Goal: Information Seeking & Learning: Find specific page/section

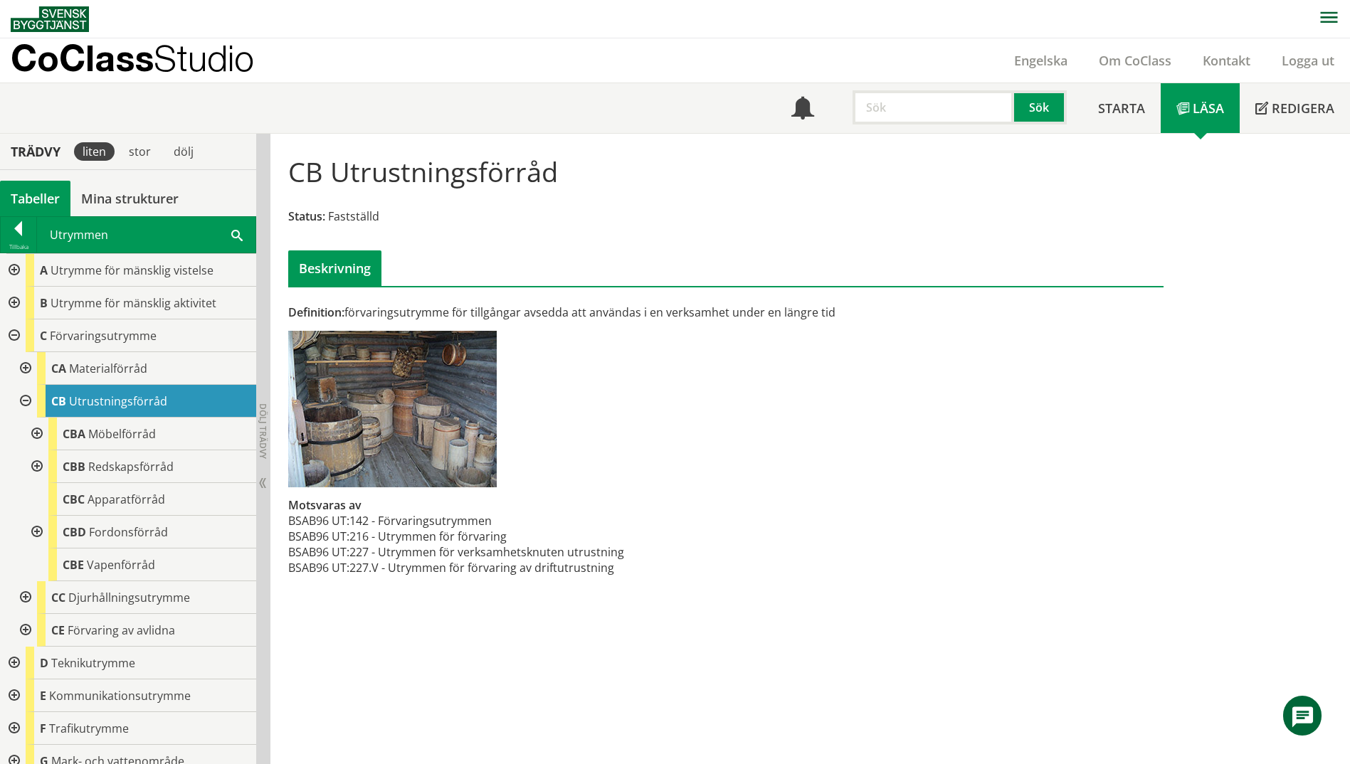
click at [233, 235] on span at bounding box center [236, 234] width 11 height 15
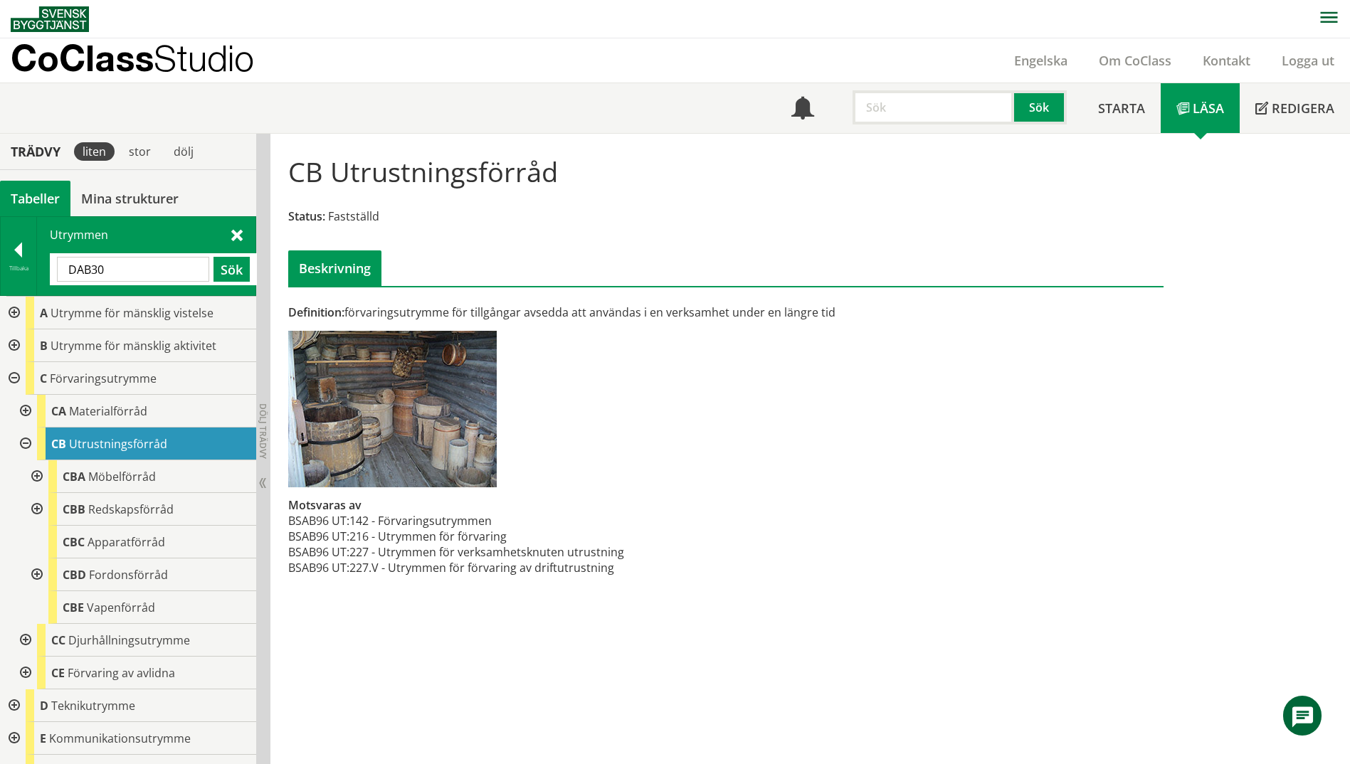
type input "DAB30"
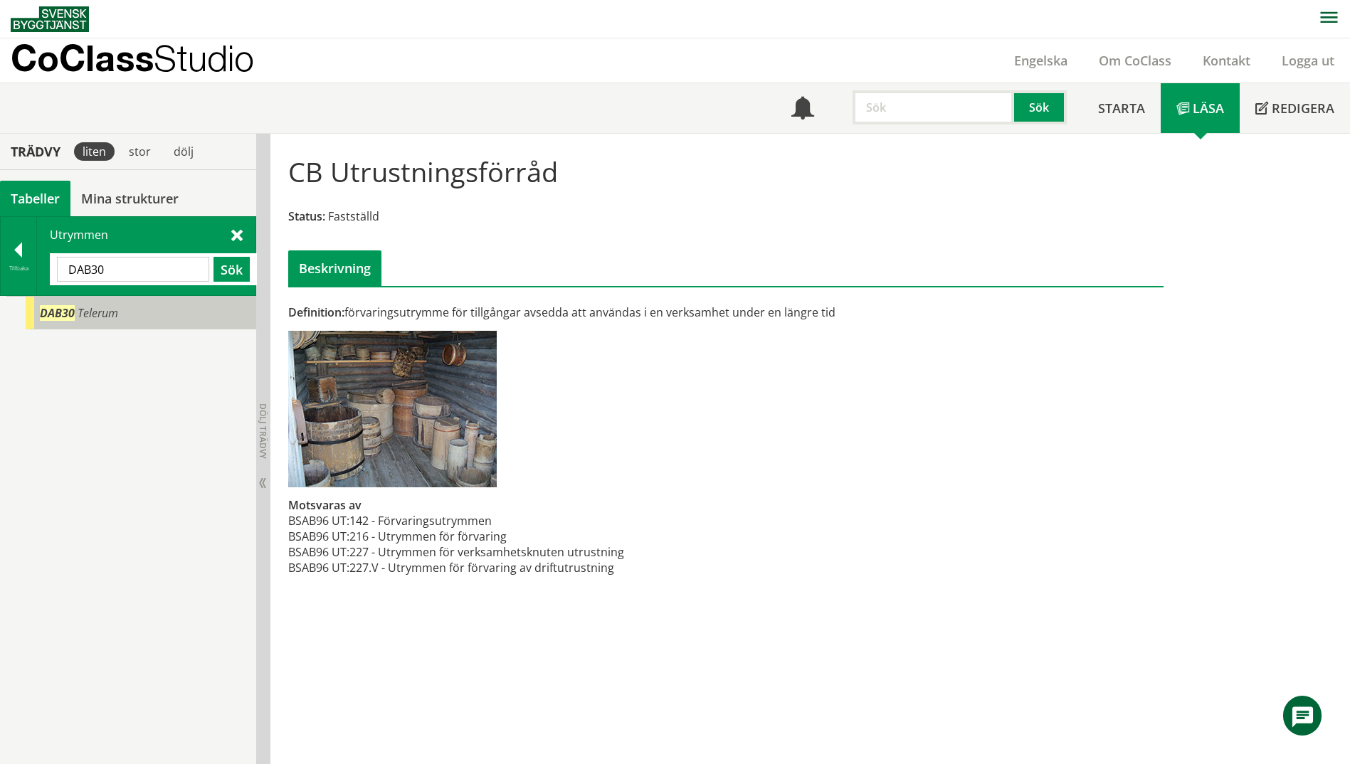
click at [76, 321] on div "DAB30 Telerum" at bounding box center [141, 313] width 231 height 33
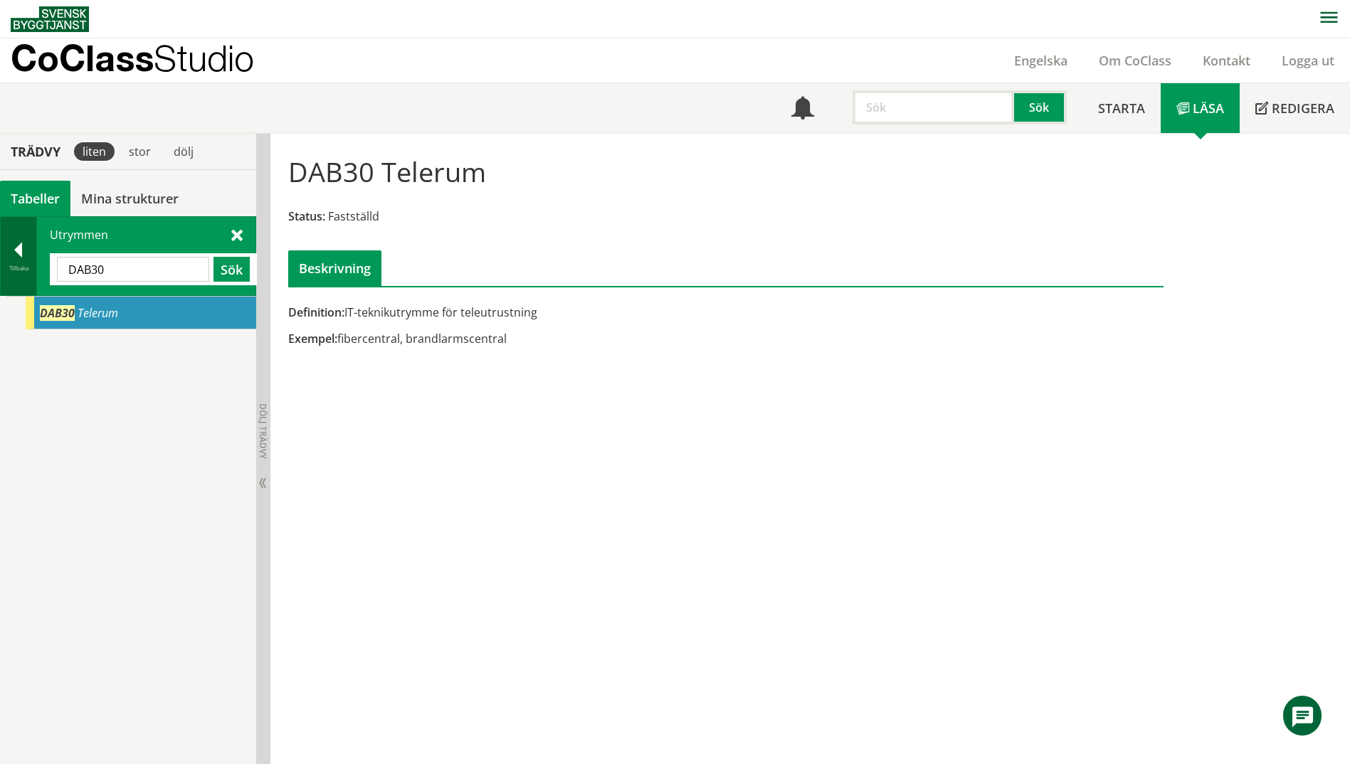
click at [12, 248] on div at bounding box center [19, 253] width 36 height 20
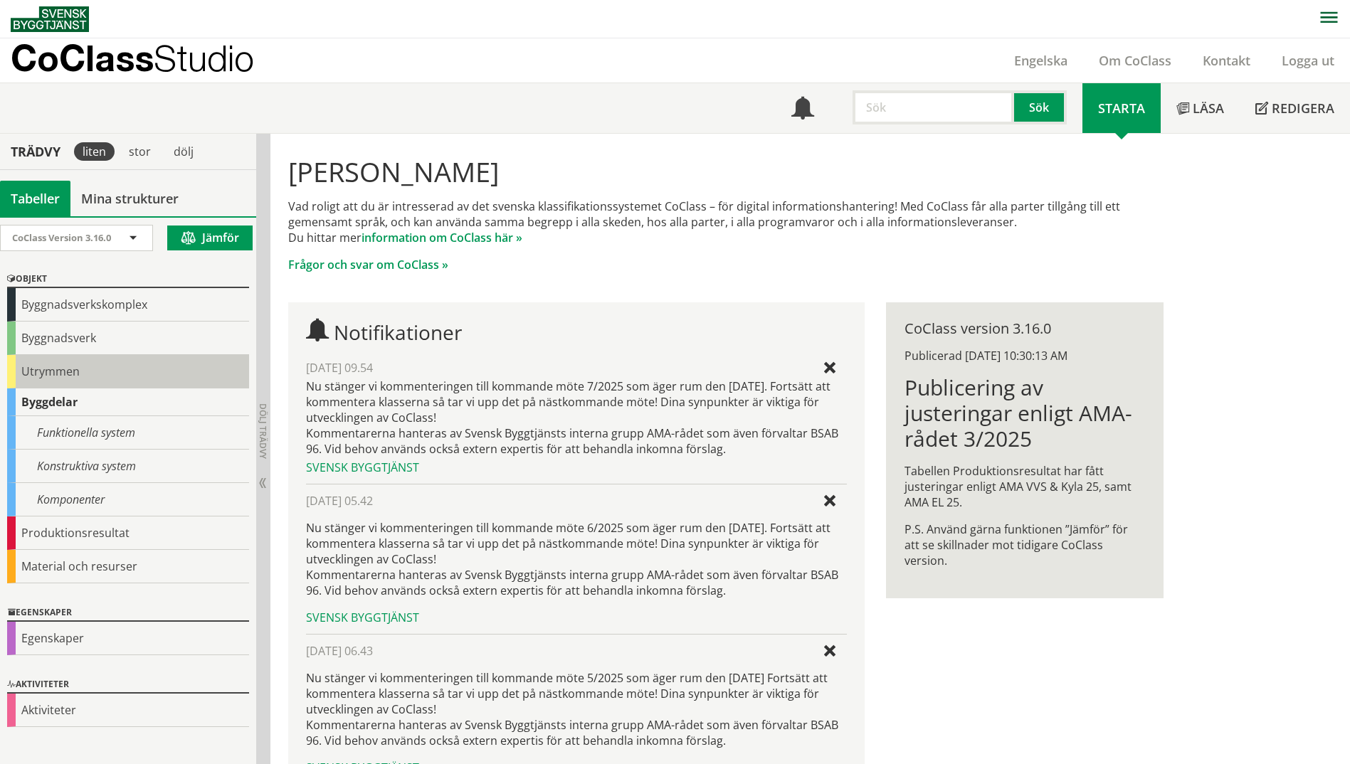
click at [18, 369] on div "Utrymmen" at bounding box center [128, 371] width 242 height 33
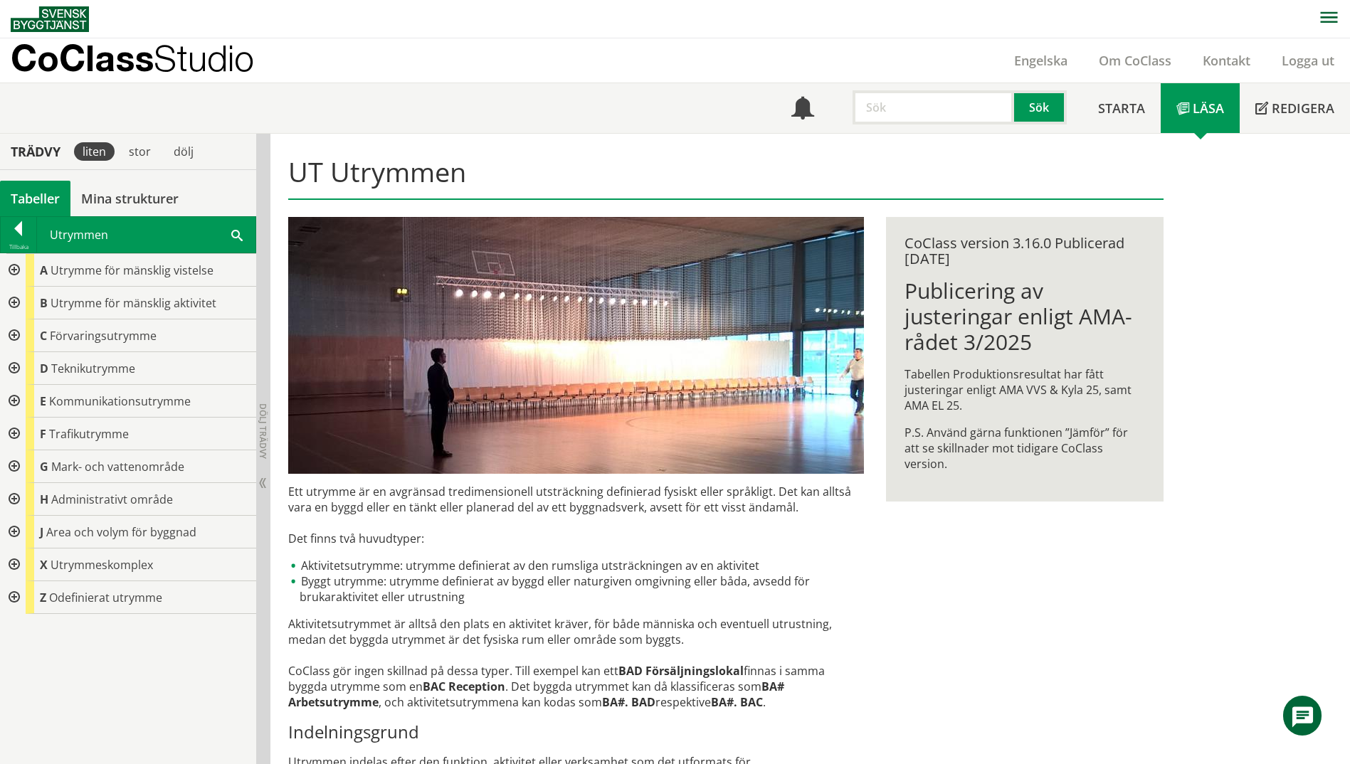
click at [18, 369] on div at bounding box center [13, 368] width 26 height 33
click at [15, 366] on div at bounding box center [13, 368] width 26 height 33
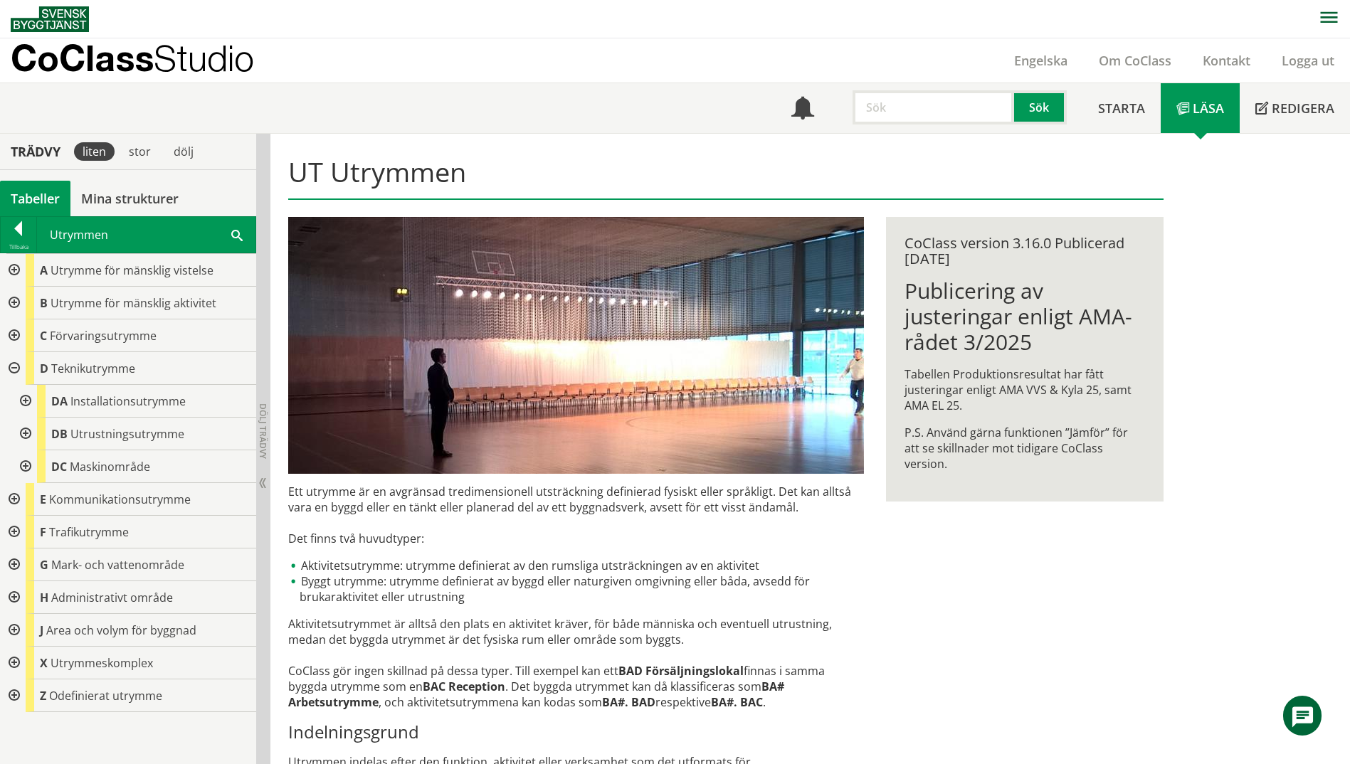
click at [31, 396] on div at bounding box center [24, 401] width 26 height 33
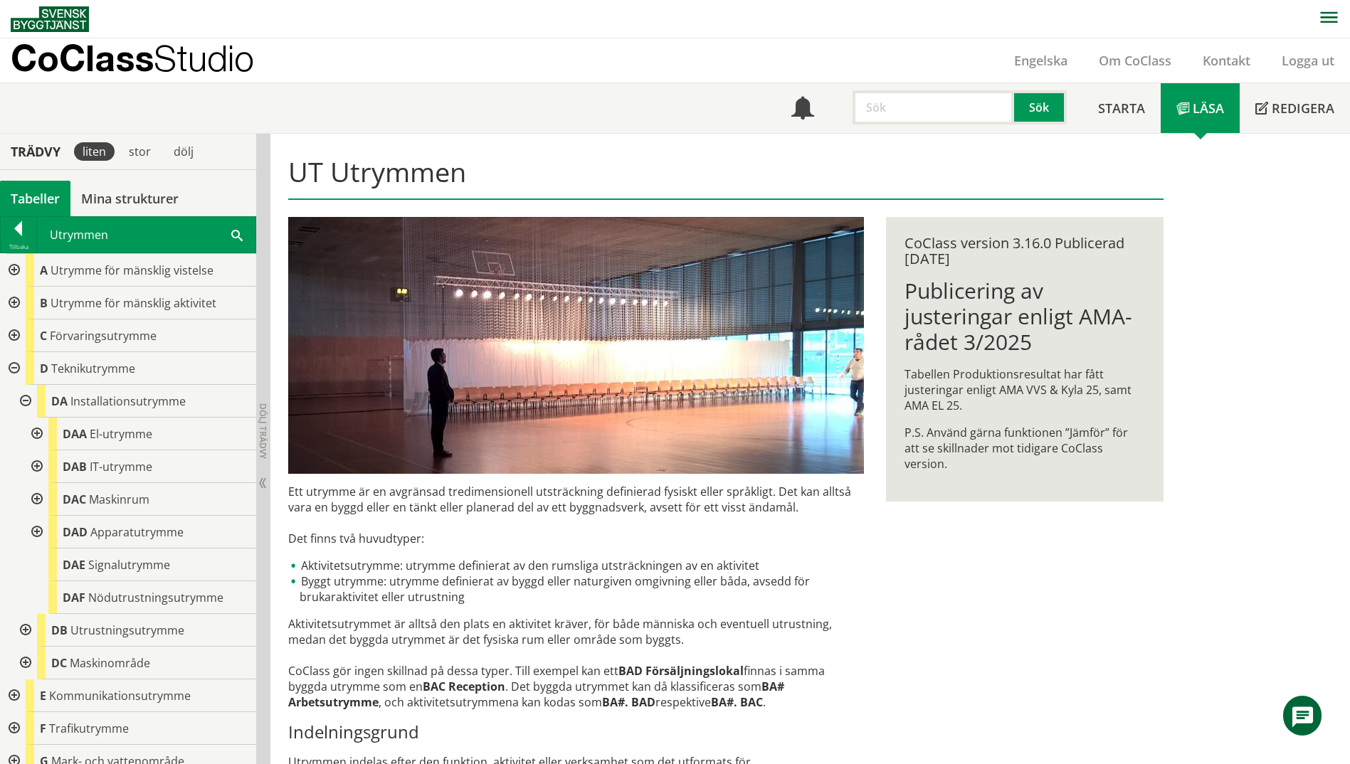
click at [37, 430] on div at bounding box center [36, 434] width 26 height 33
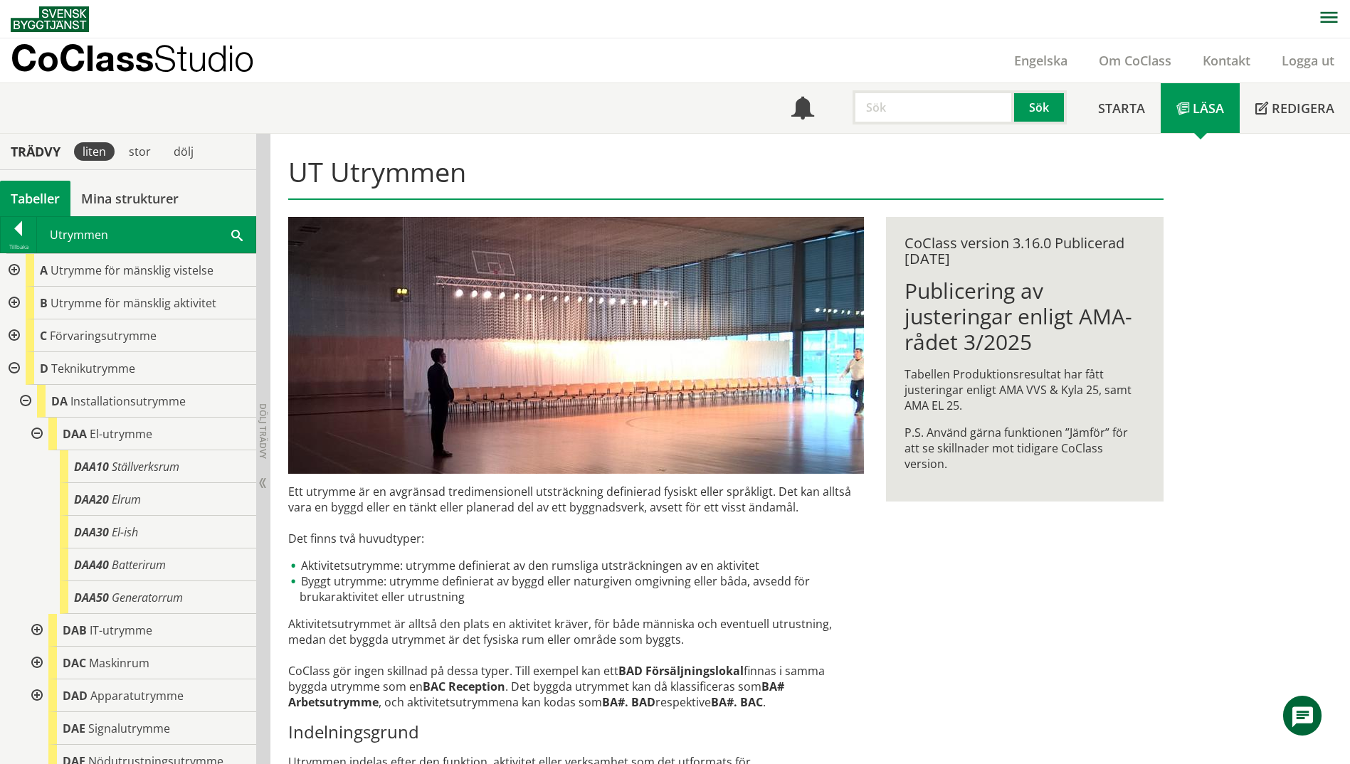
click at [37, 628] on div at bounding box center [36, 630] width 26 height 33
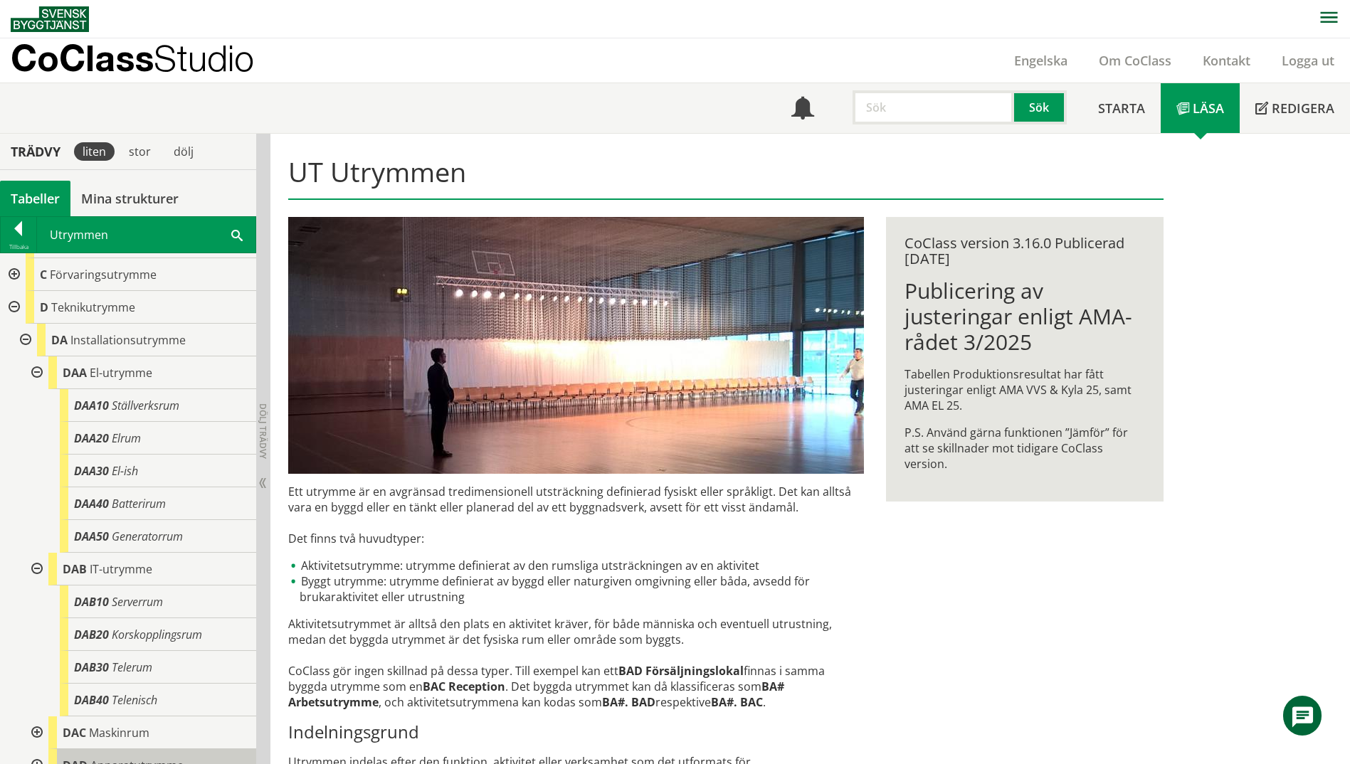
scroll to position [213, 0]
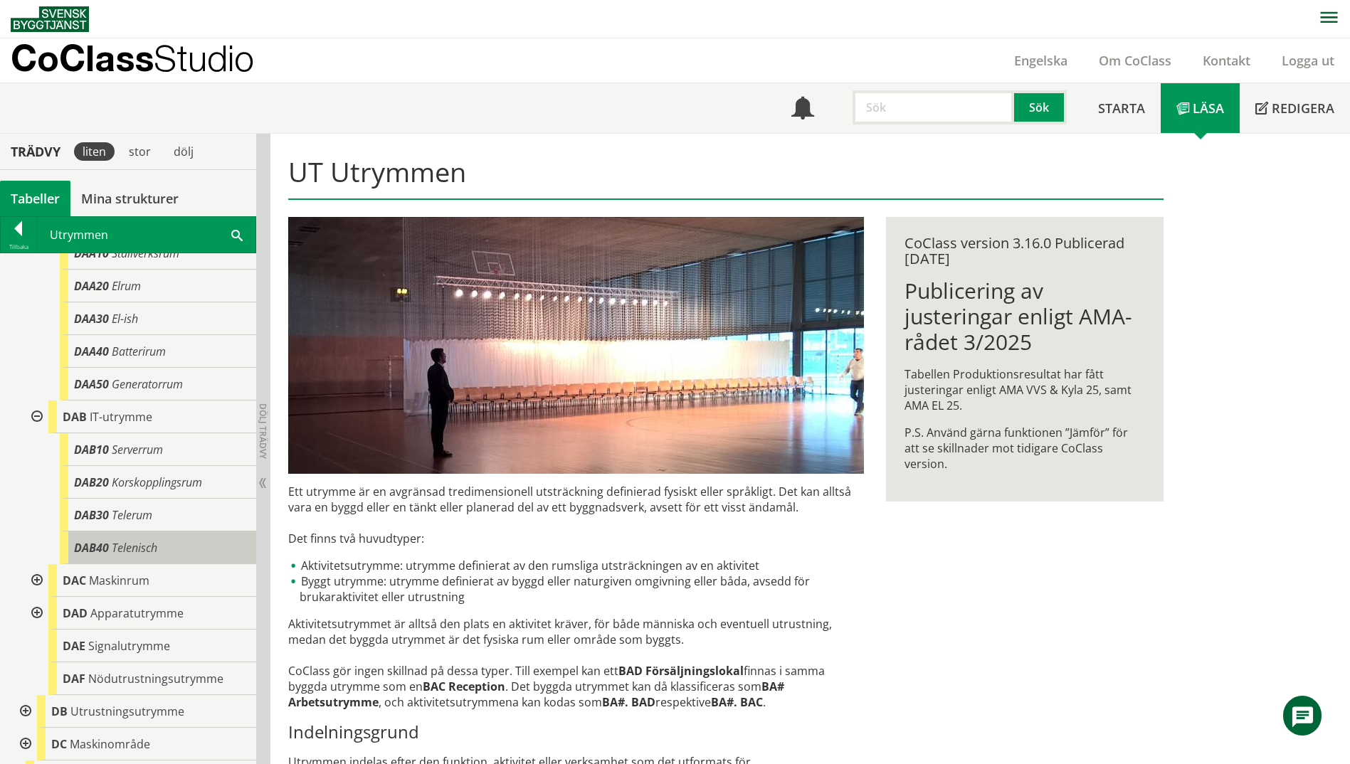
click at [135, 556] on div "DAB40 Telenisch" at bounding box center [158, 548] width 196 height 33
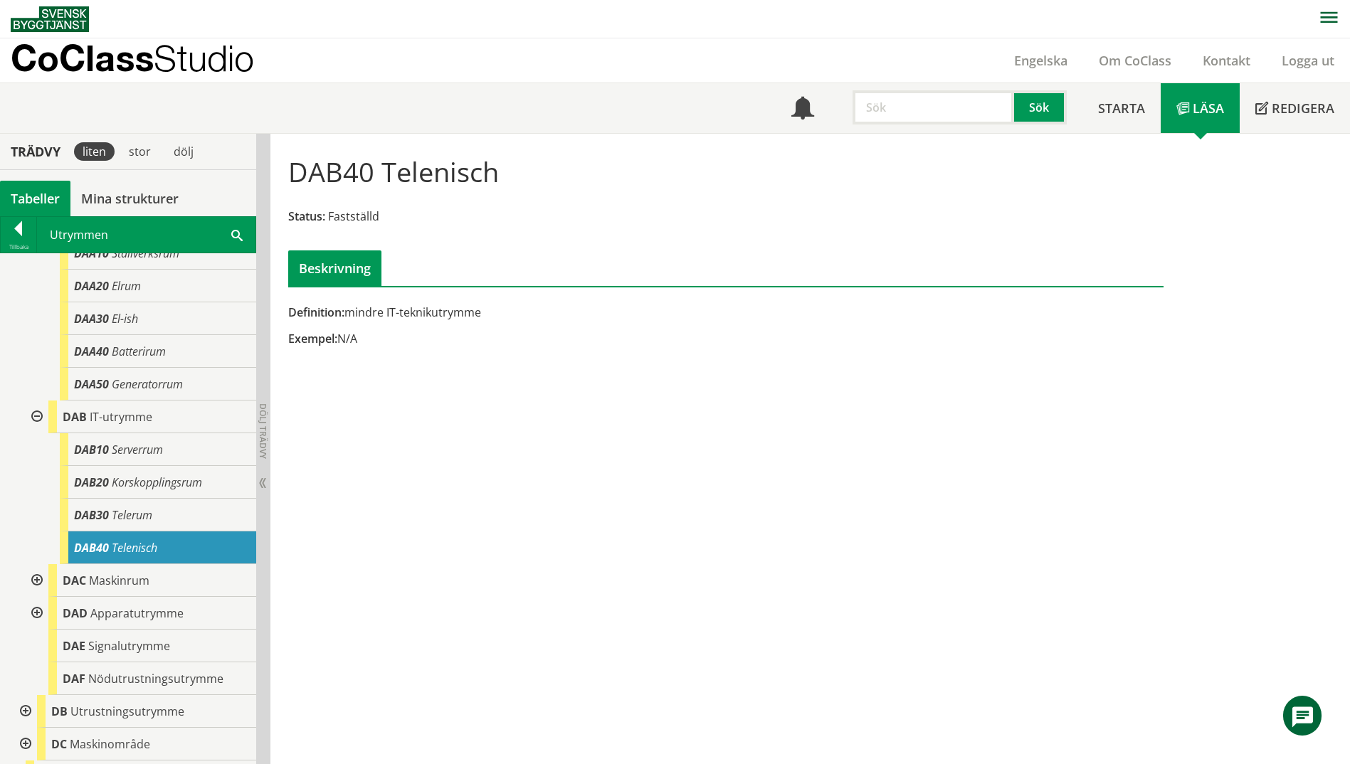
click at [240, 233] on span at bounding box center [236, 234] width 11 height 15
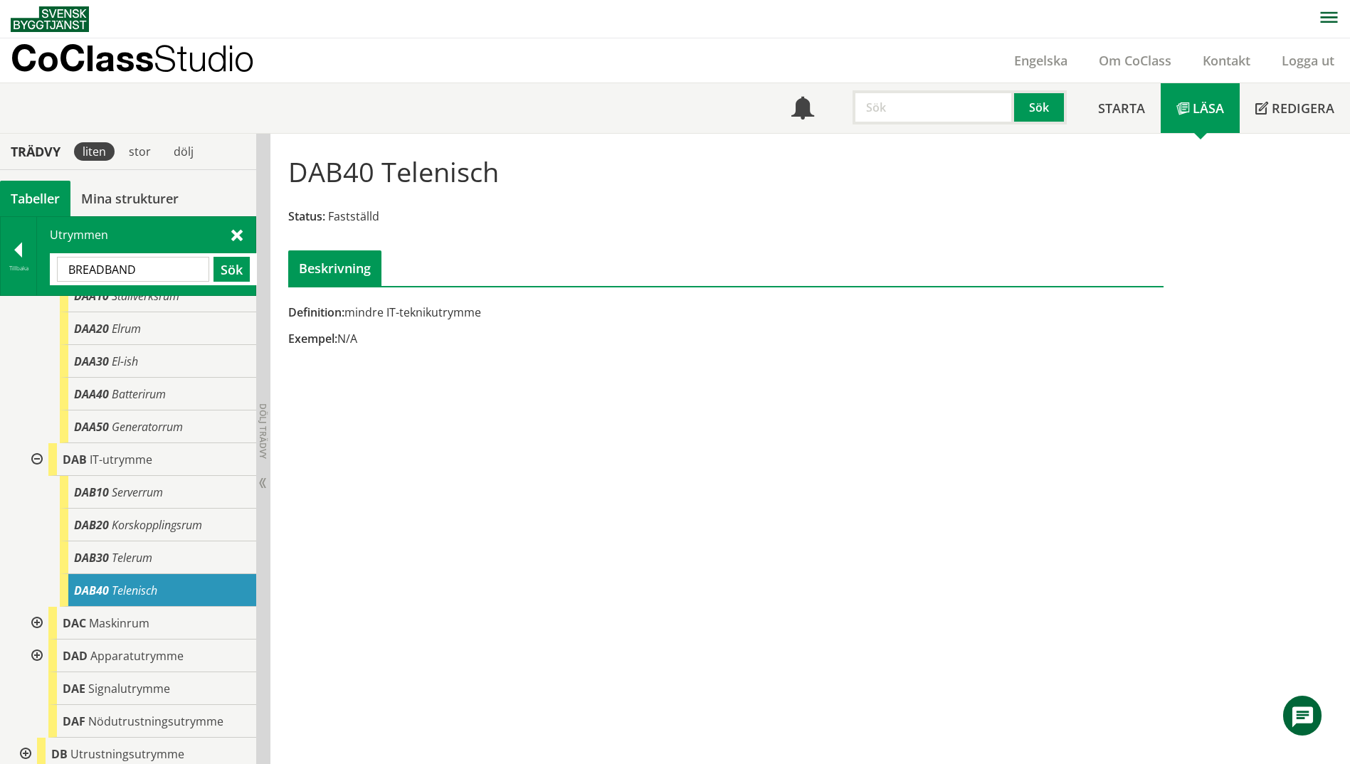
type input "BREADBAND"
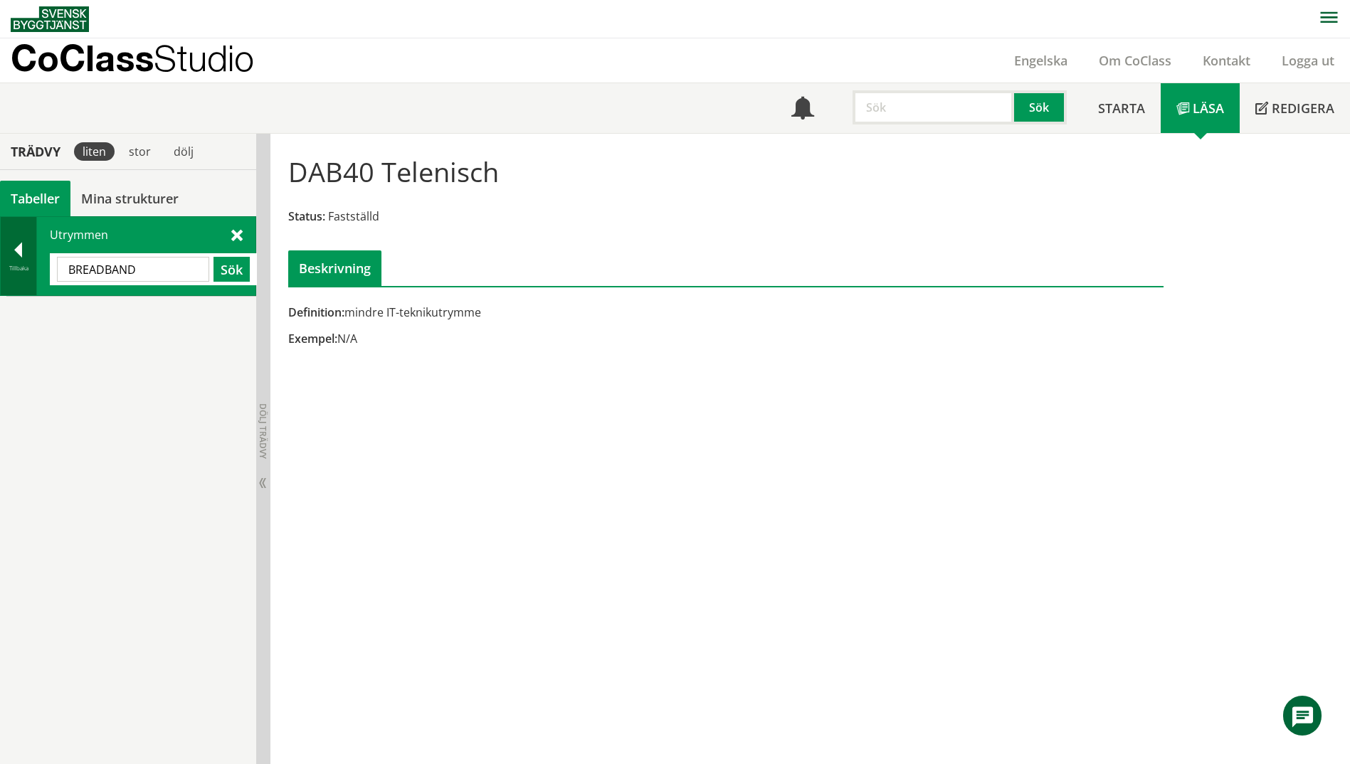
click at [22, 266] on div "Tillbaka" at bounding box center [19, 268] width 36 height 11
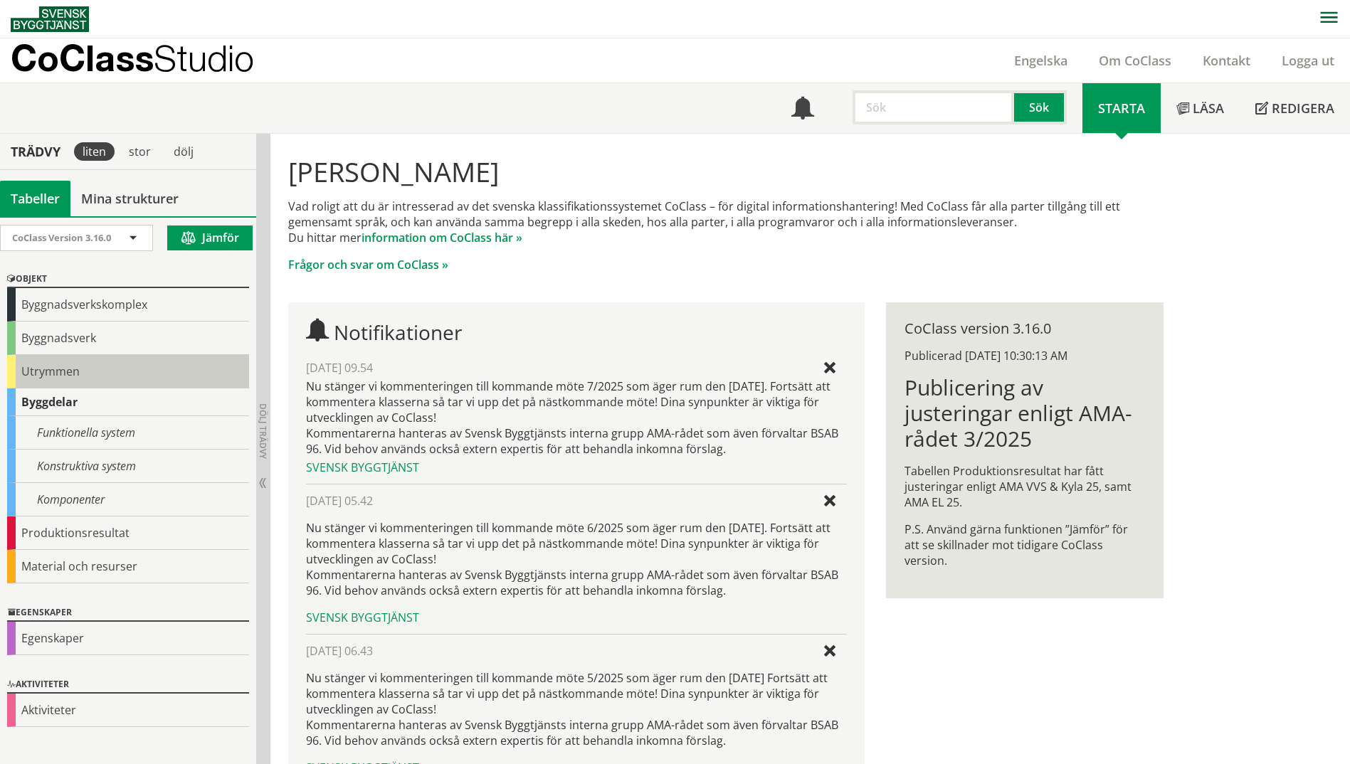
click at [42, 371] on div "Utrymmen" at bounding box center [128, 371] width 242 height 33
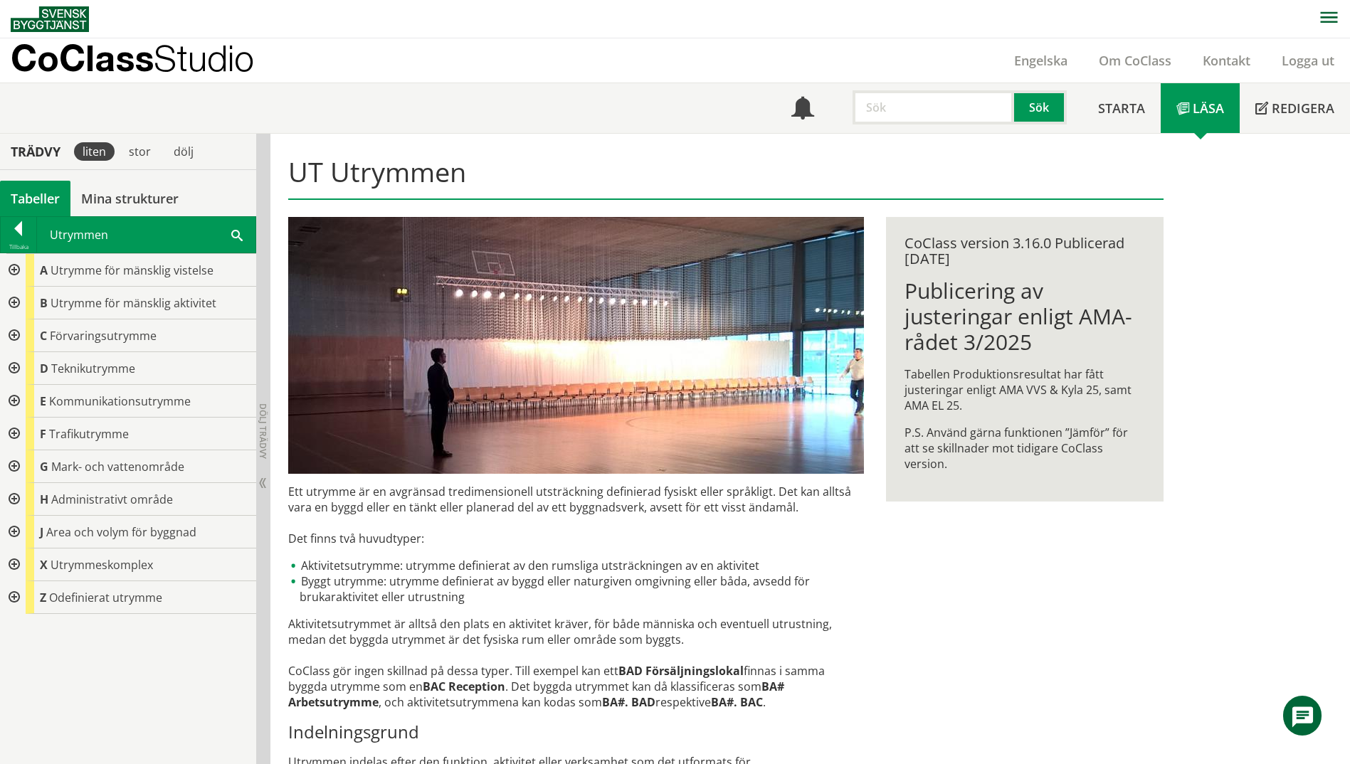
click at [235, 237] on span at bounding box center [236, 234] width 11 height 15
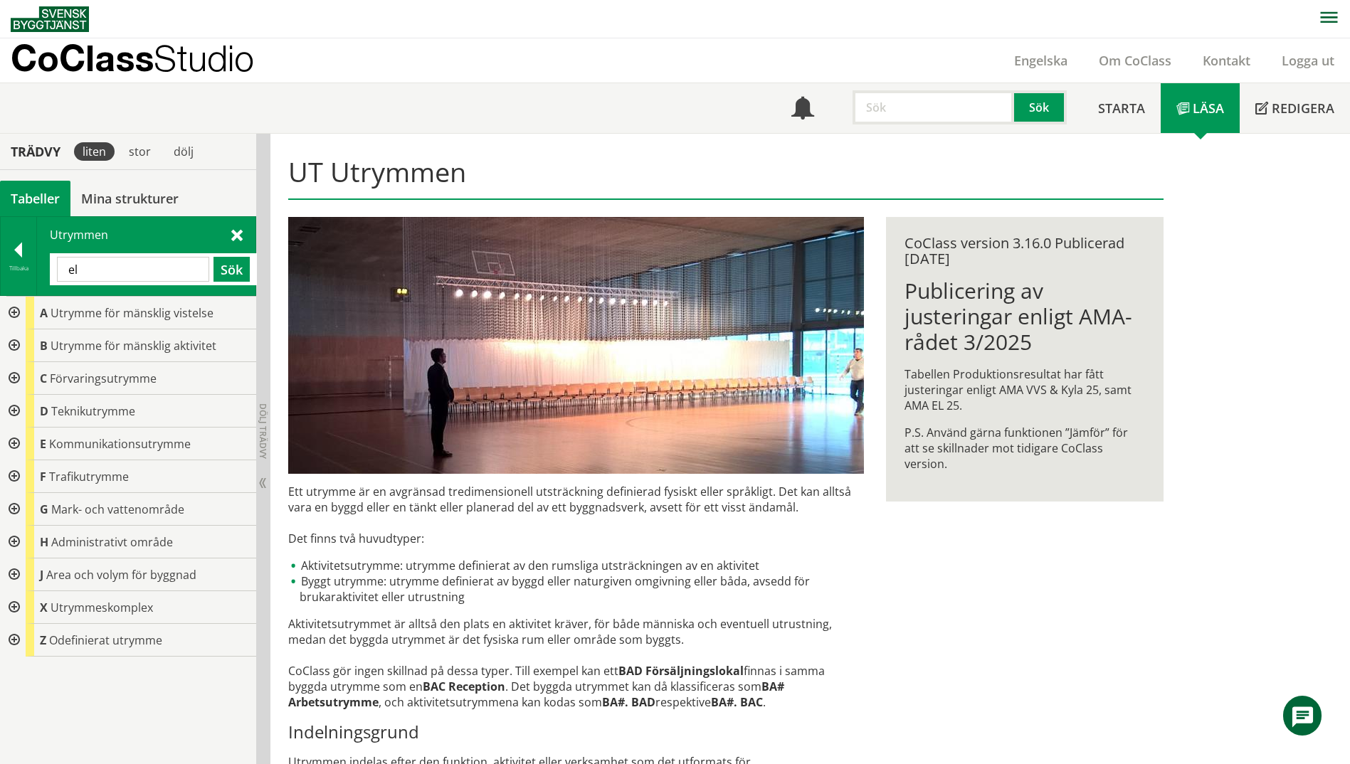
type input "el"
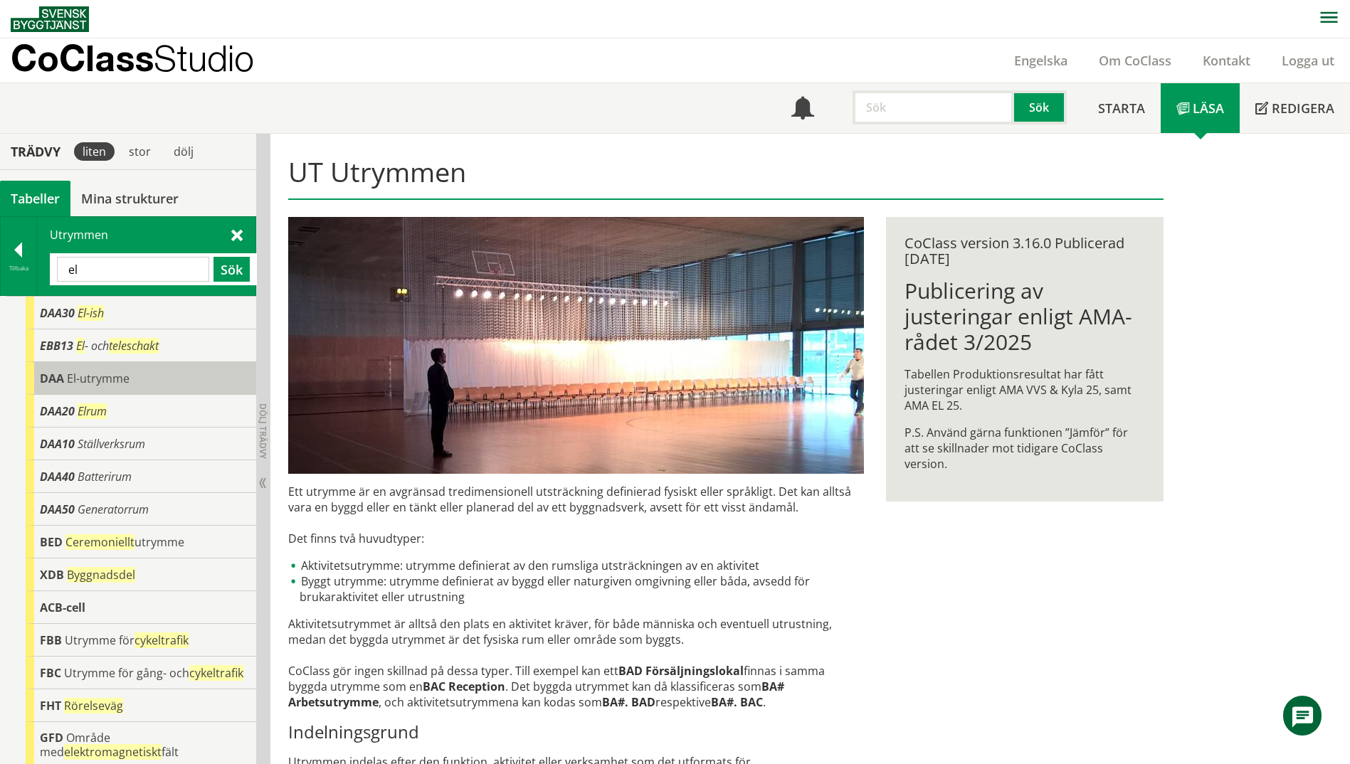
click at [95, 381] on span "El-utrymme" at bounding box center [98, 379] width 63 height 16
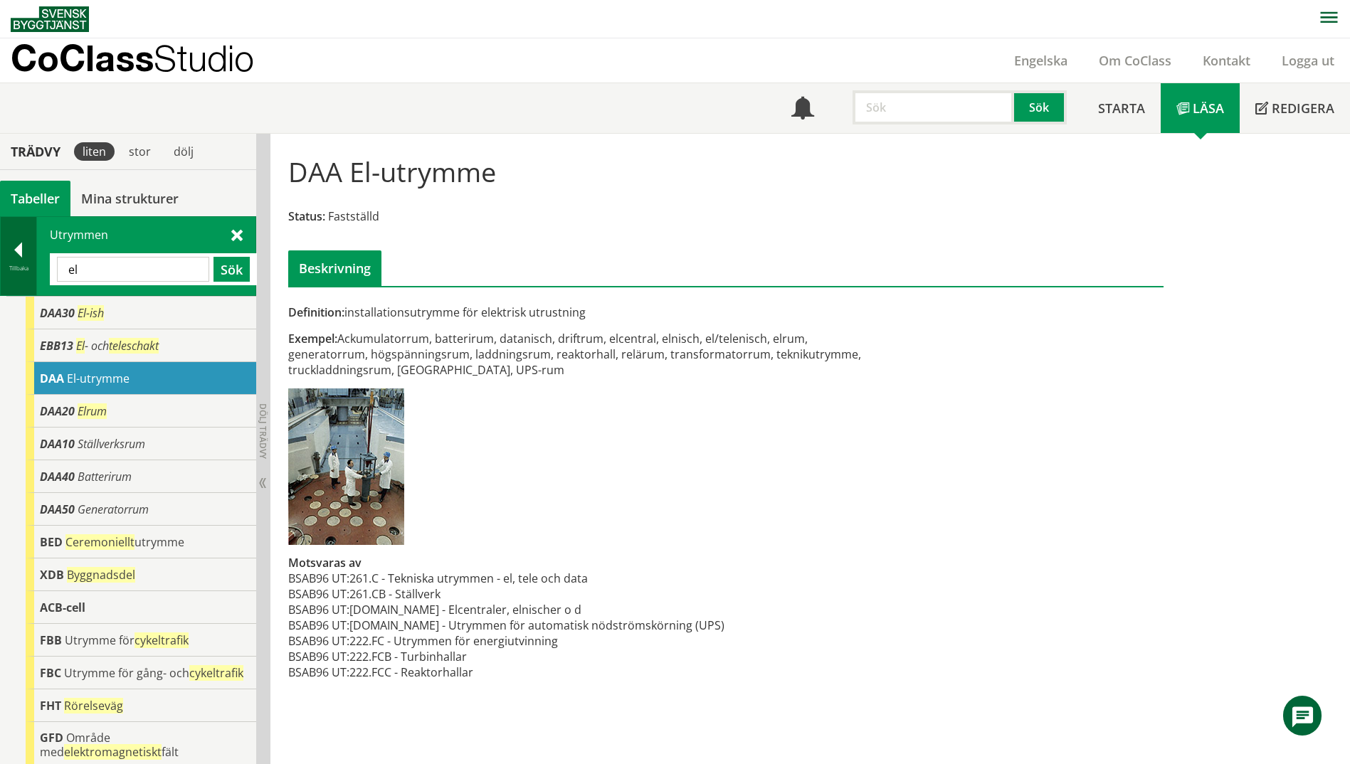
click at [11, 250] on div at bounding box center [19, 253] width 36 height 20
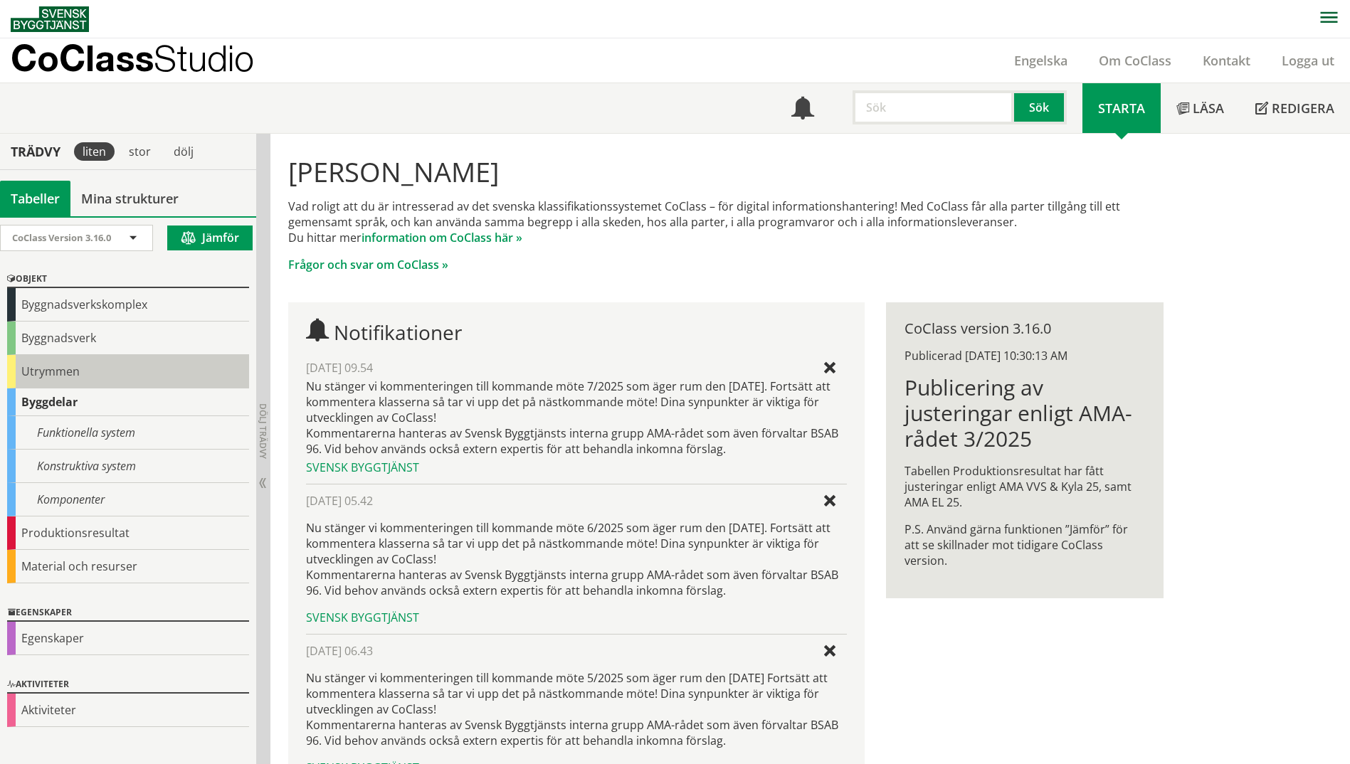
click at [55, 378] on div "Utrymmen" at bounding box center [128, 371] width 242 height 33
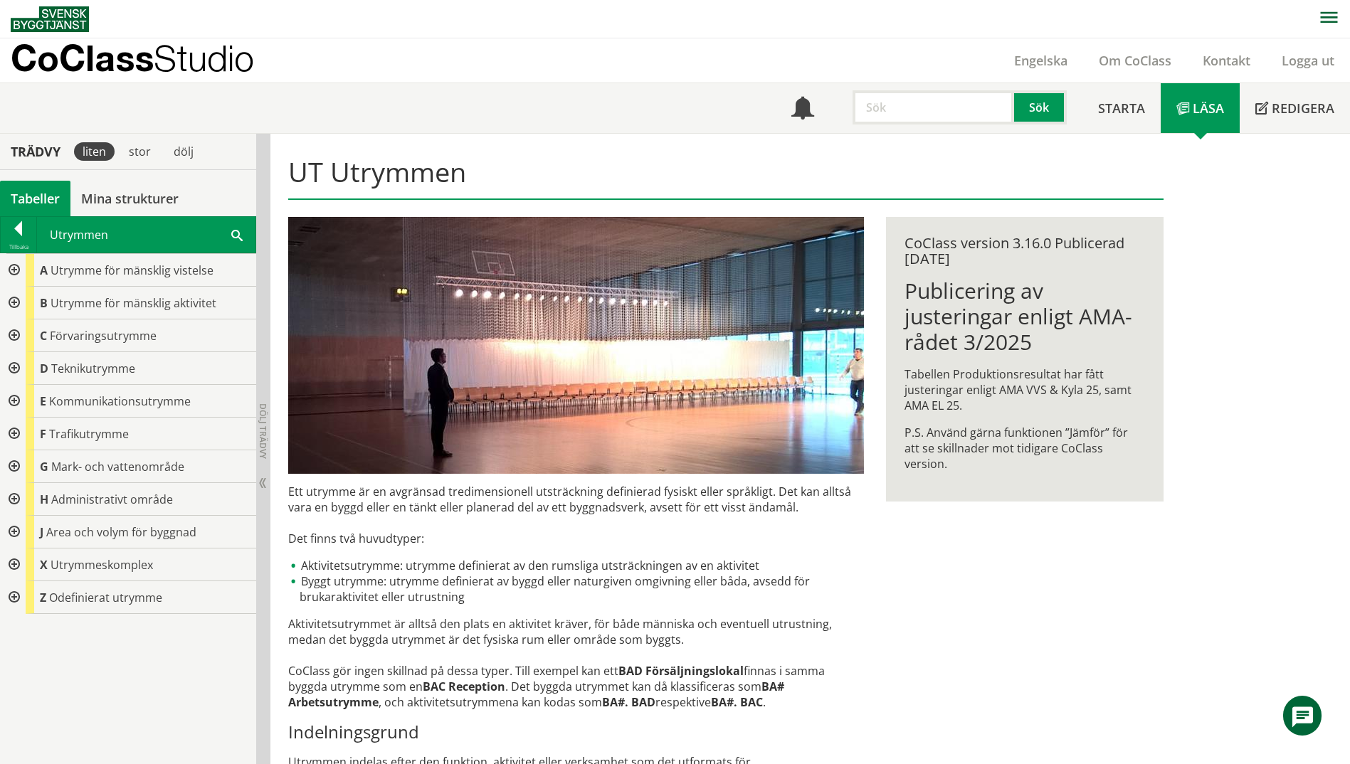
click at [12, 371] on div at bounding box center [13, 368] width 26 height 33
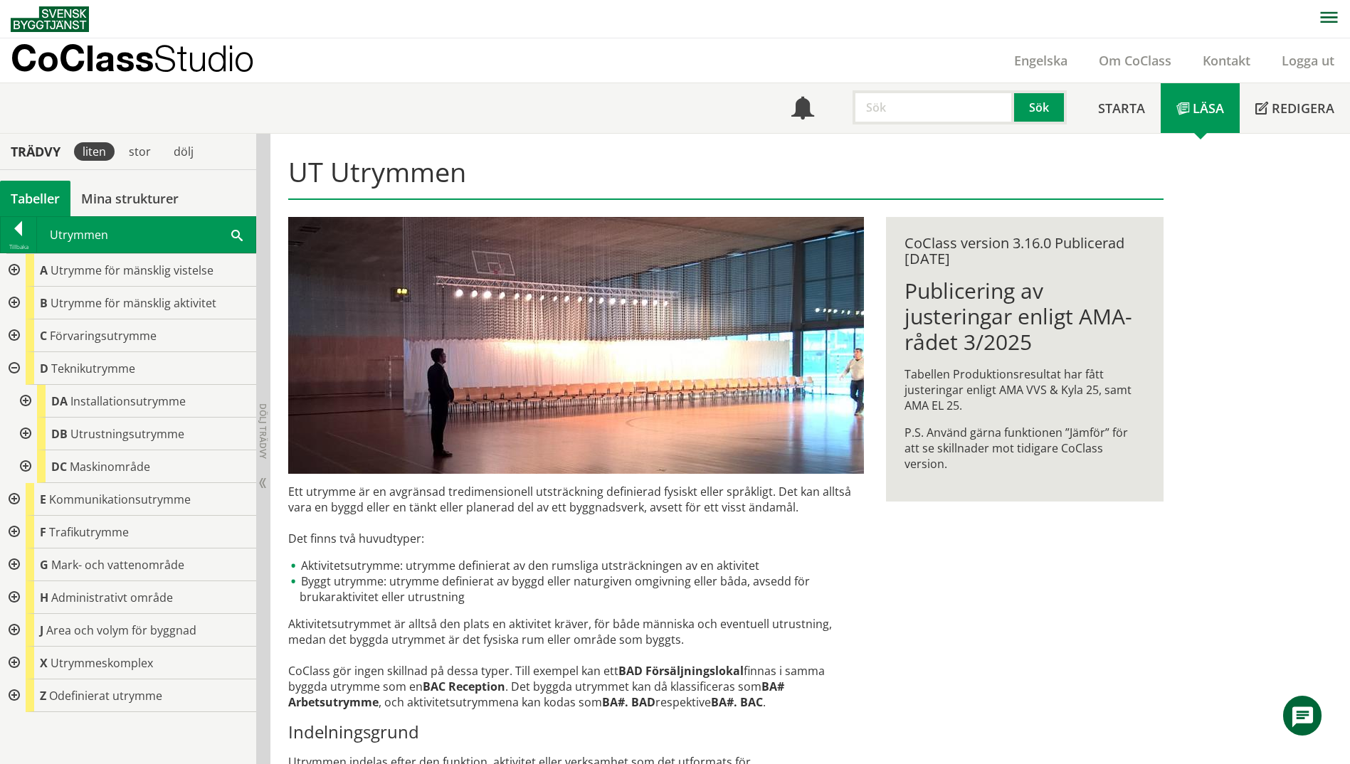
click at [25, 401] on div at bounding box center [24, 401] width 26 height 33
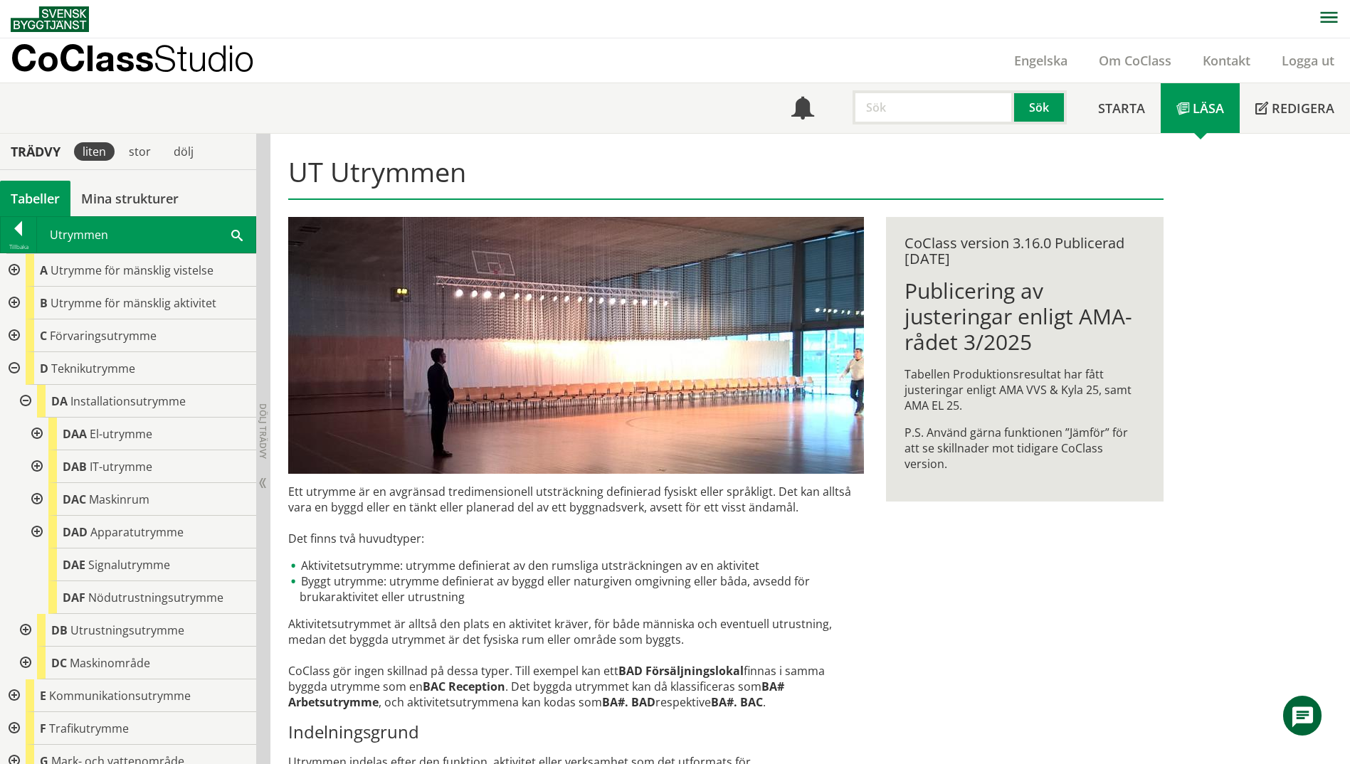
click at [36, 437] on div at bounding box center [36, 434] width 26 height 33
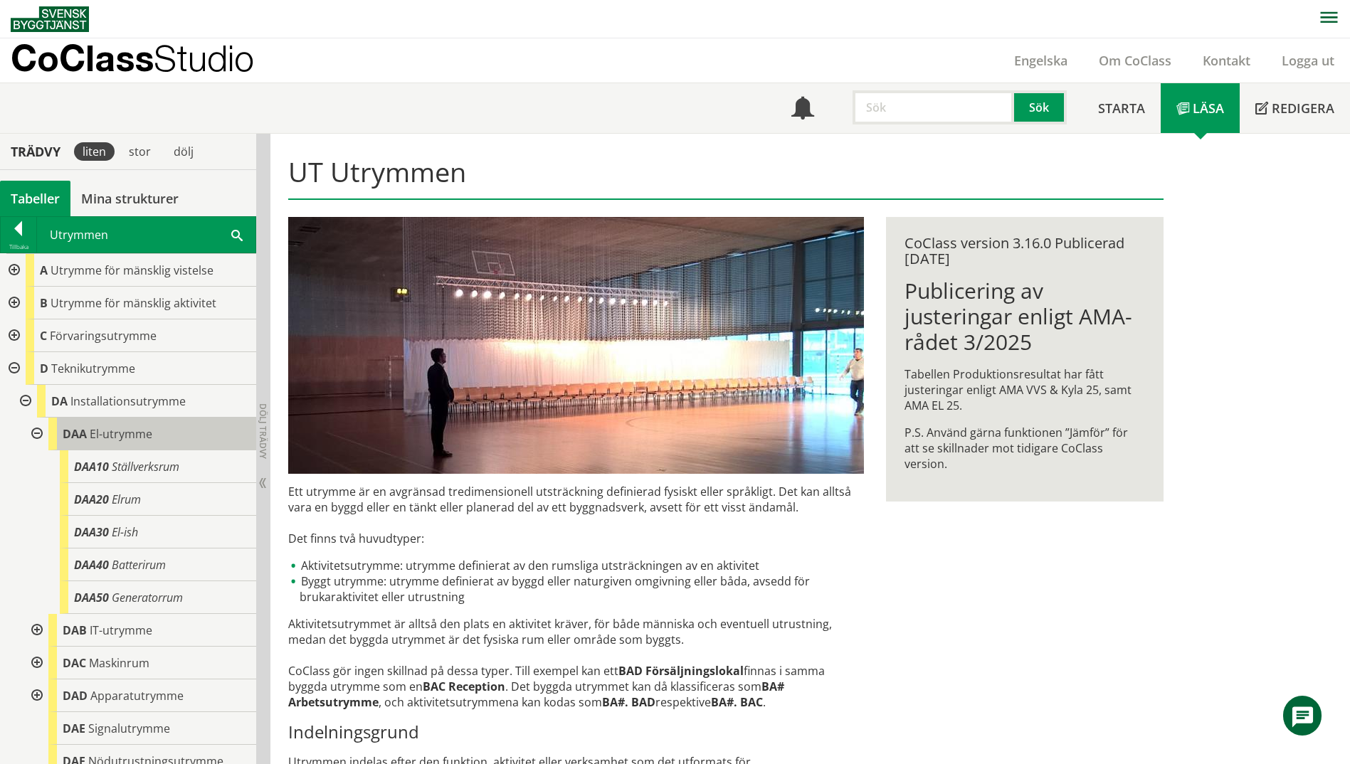
click at [134, 428] on span "El-utrymme" at bounding box center [121, 434] width 63 height 16
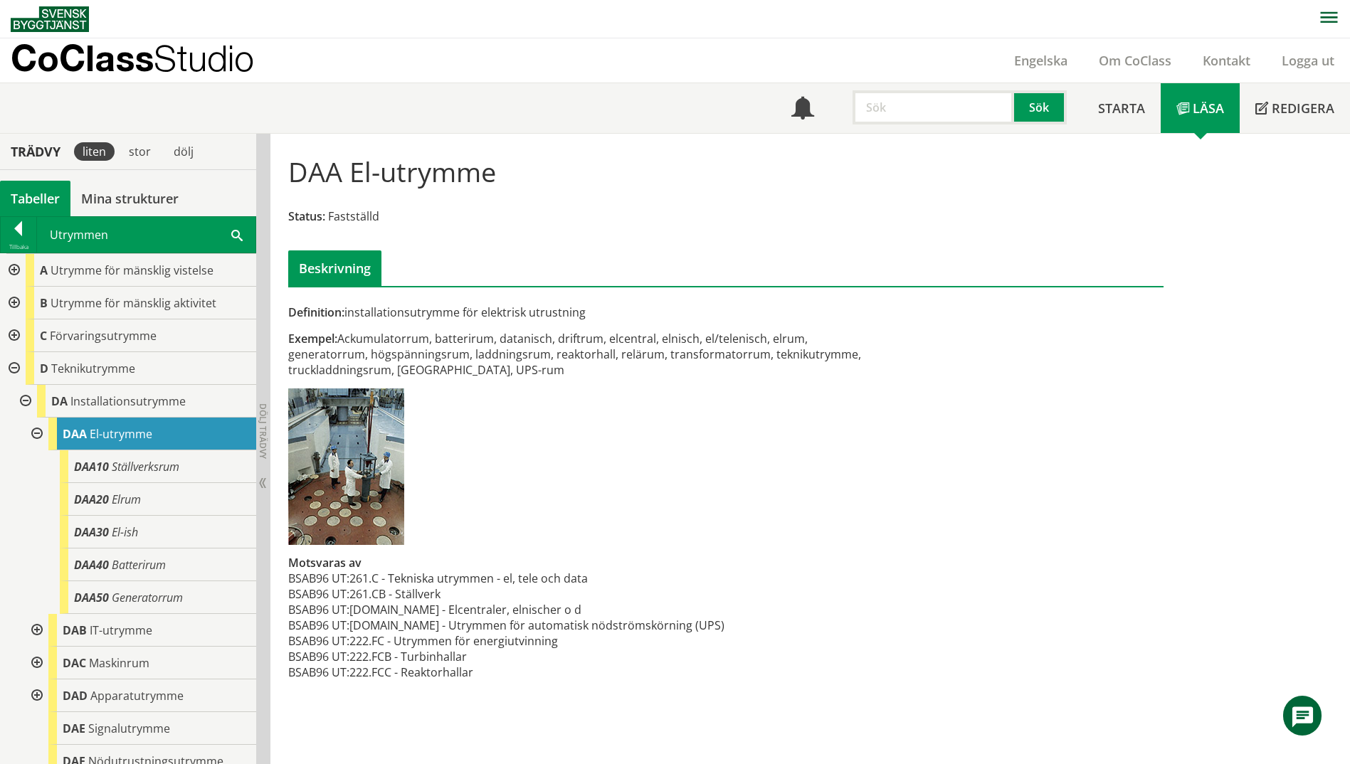
click at [233, 243] on div "Utrymmen Sök" at bounding box center [146, 235] width 218 height 36
click at [237, 233] on span at bounding box center [236, 234] width 11 height 15
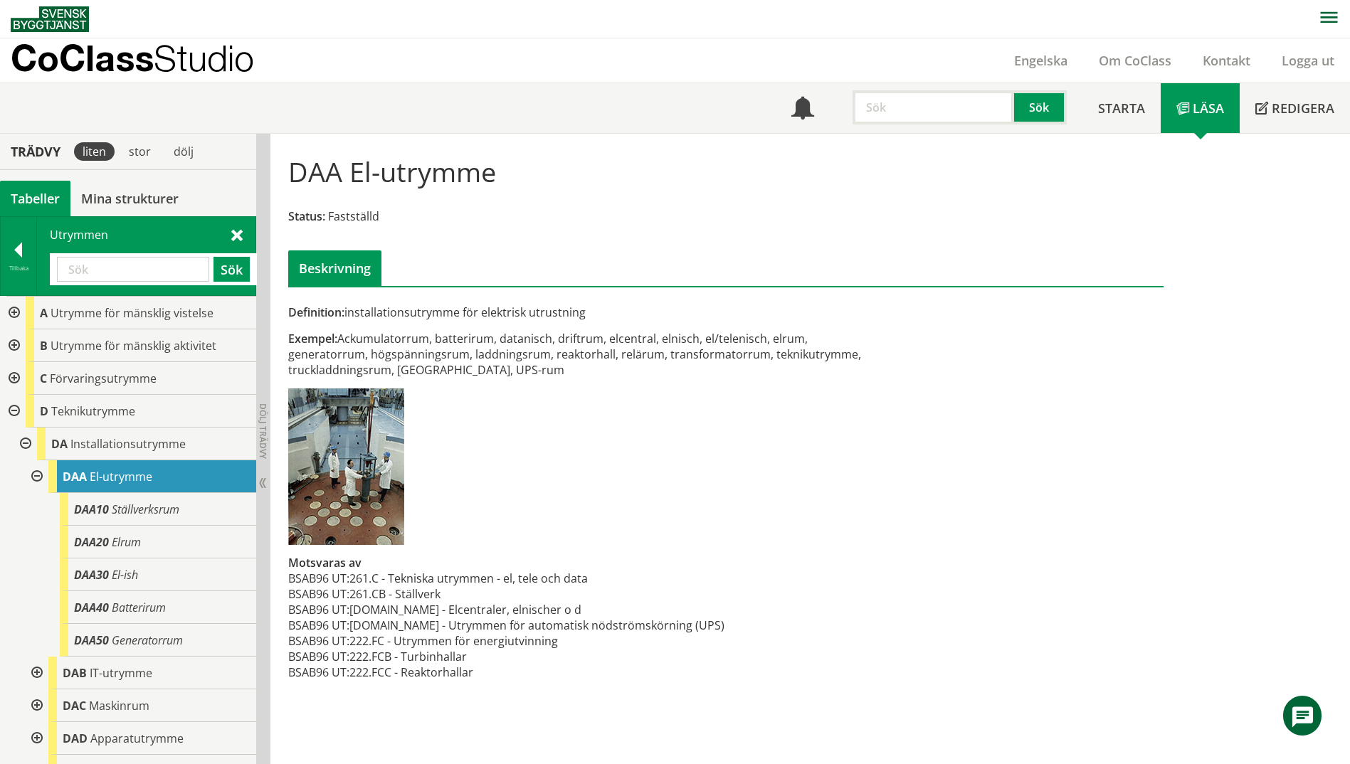
click at [162, 240] on div "Utrymmen Sök" at bounding box center [146, 256] width 218 height 78
click at [135, 272] on input "text" at bounding box center [133, 269] width 152 height 25
type input "tele"
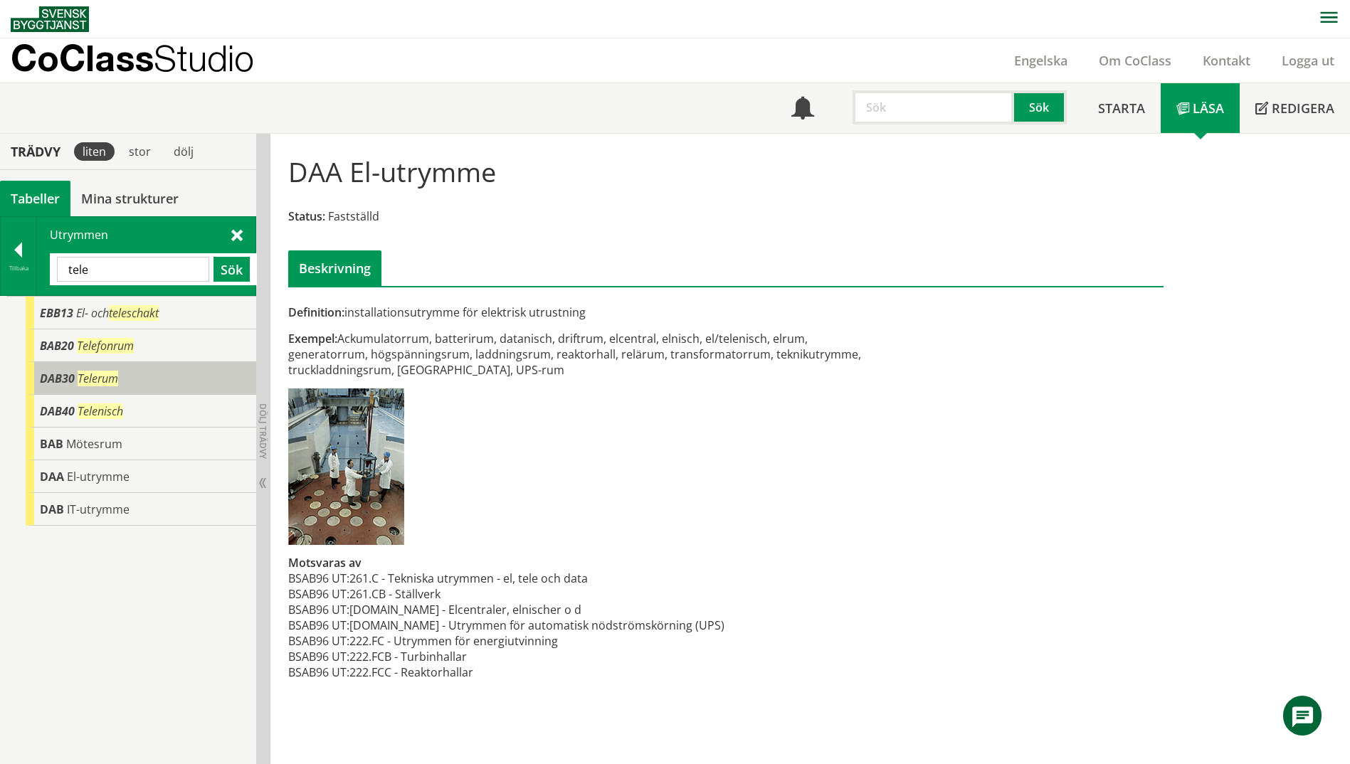
click at [43, 379] on span "DAB30" at bounding box center [57, 379] width 35 height 16
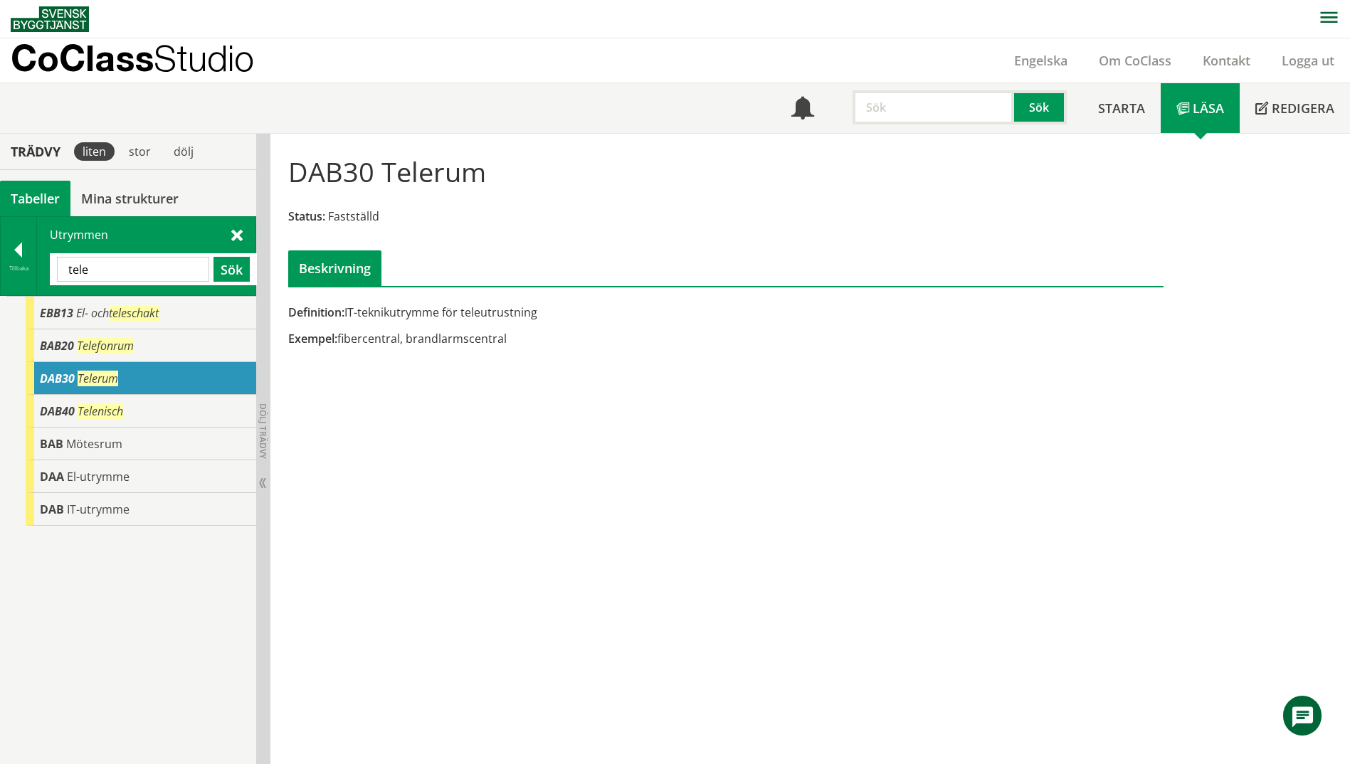
click at [44, 378] on span "DAB30" at bounding box center [57, 379] width 35 height 16
click at [23, 276] on div "Tillbaka" at bounding box center [19, 256] width 36 height 78
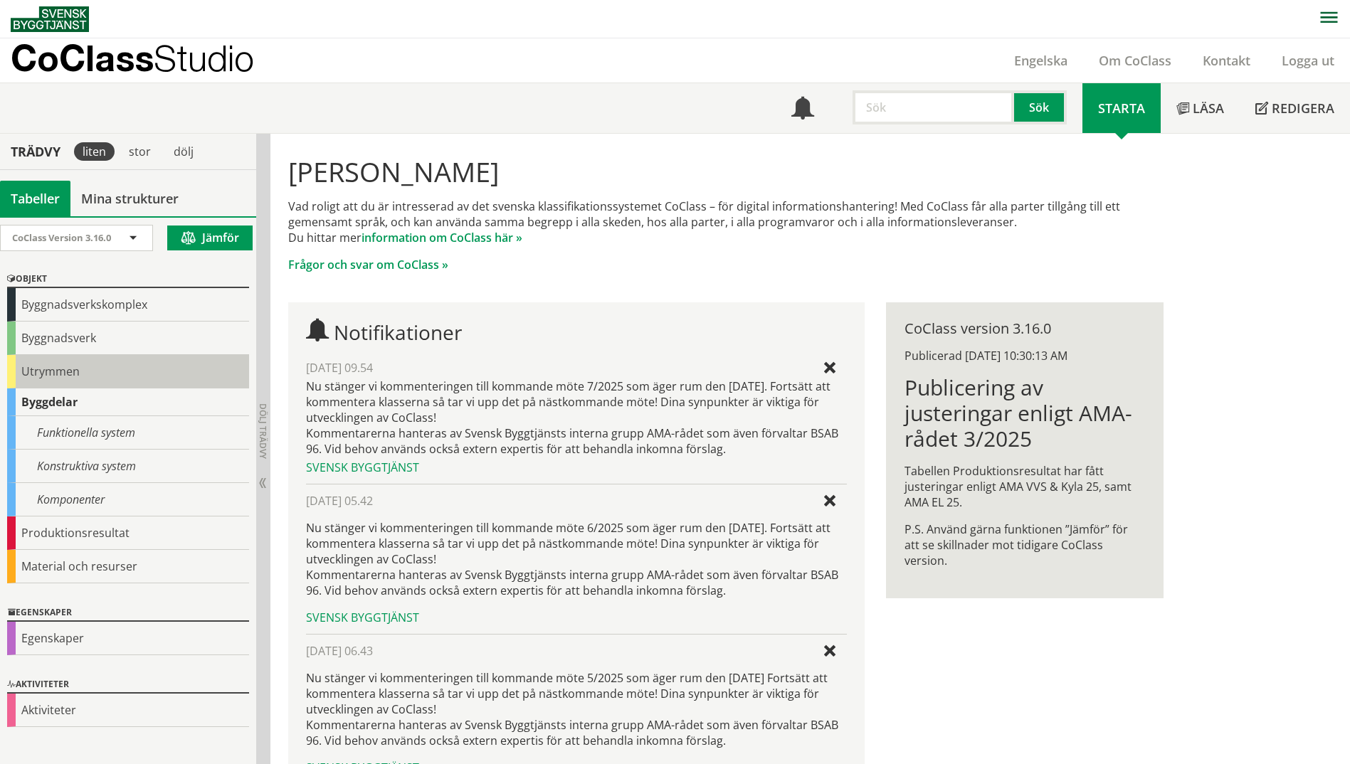
click at [19, 371] on div "Utrymmen" at bounding box center [128, 371] width 242 height 33
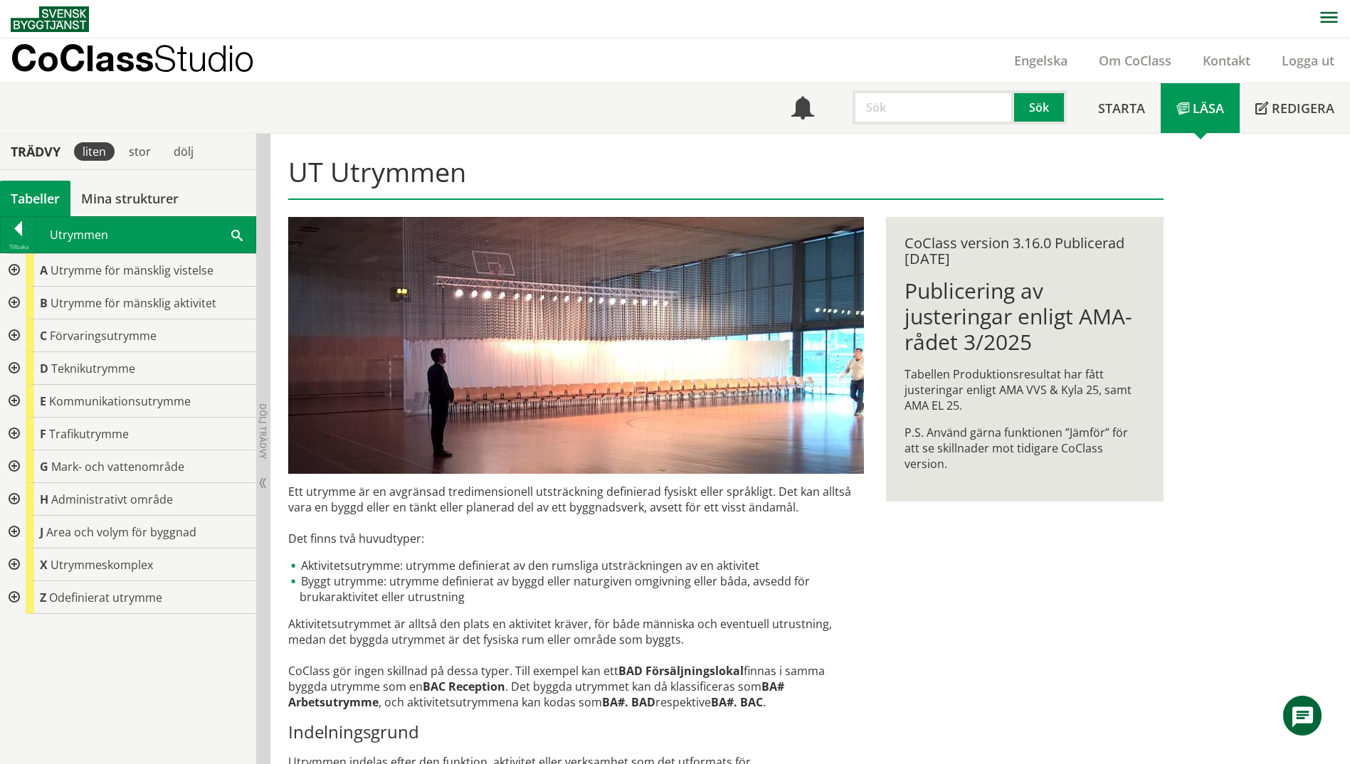
click at [13, 364] on div at bounding box center [13, 368] width 26 height 33
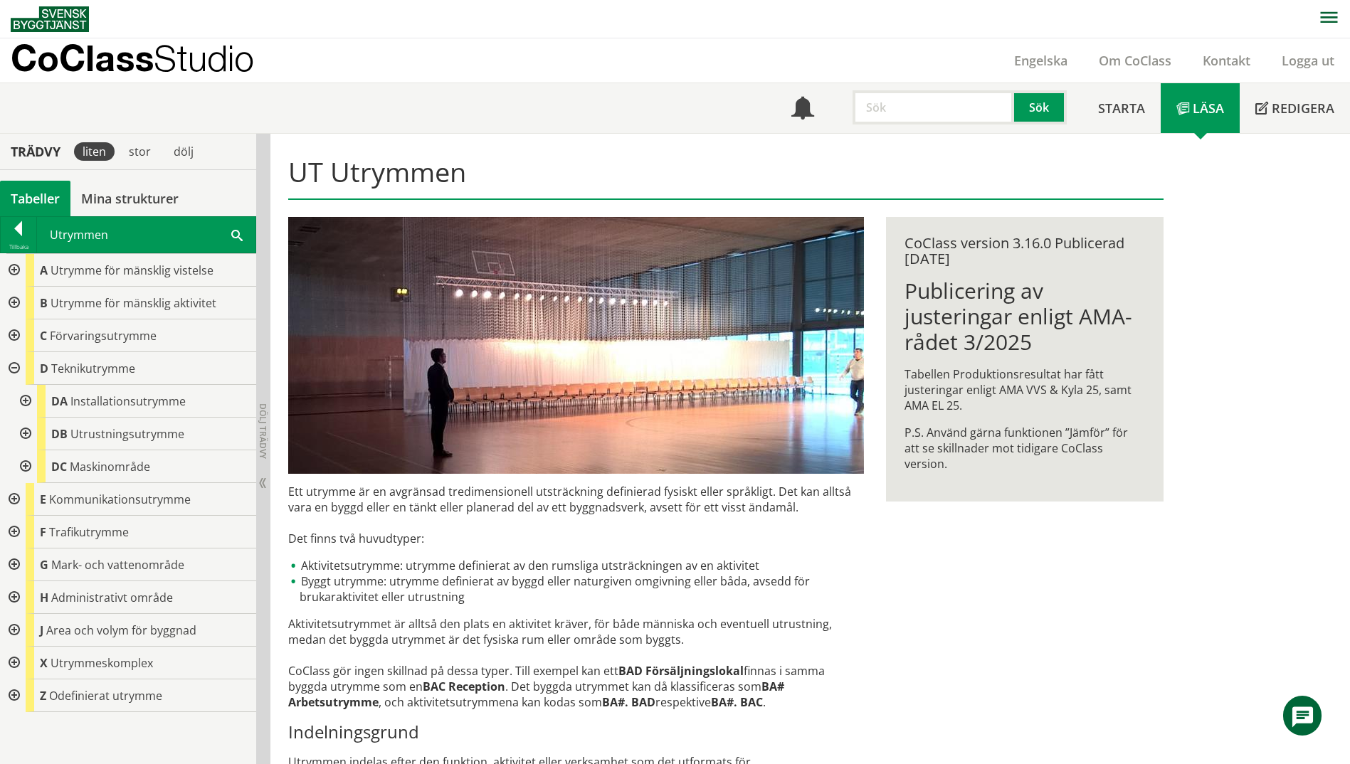
click at [26, 403] on div at bounding box center [24, 401] width 26 height 33
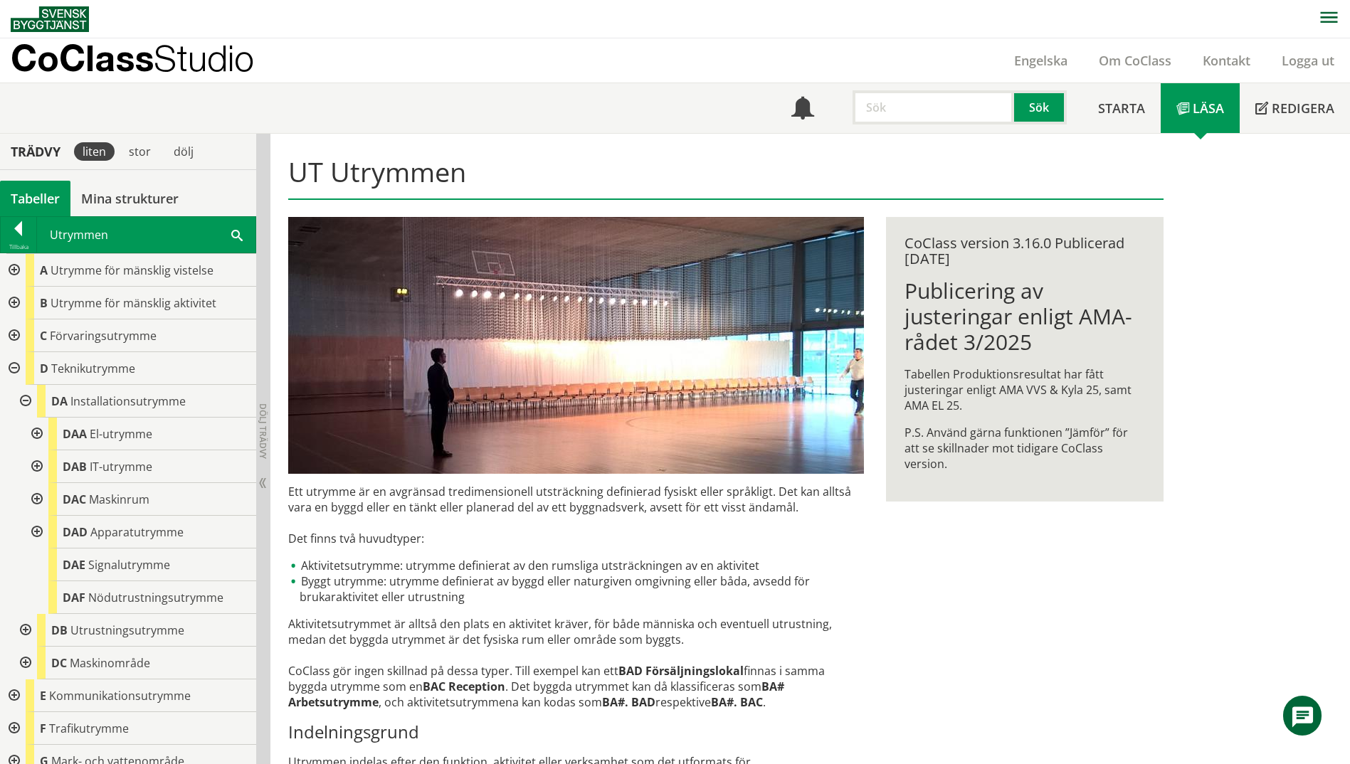
click at [36, 462] on div at bounding box center [36, 466] width 26 height 33
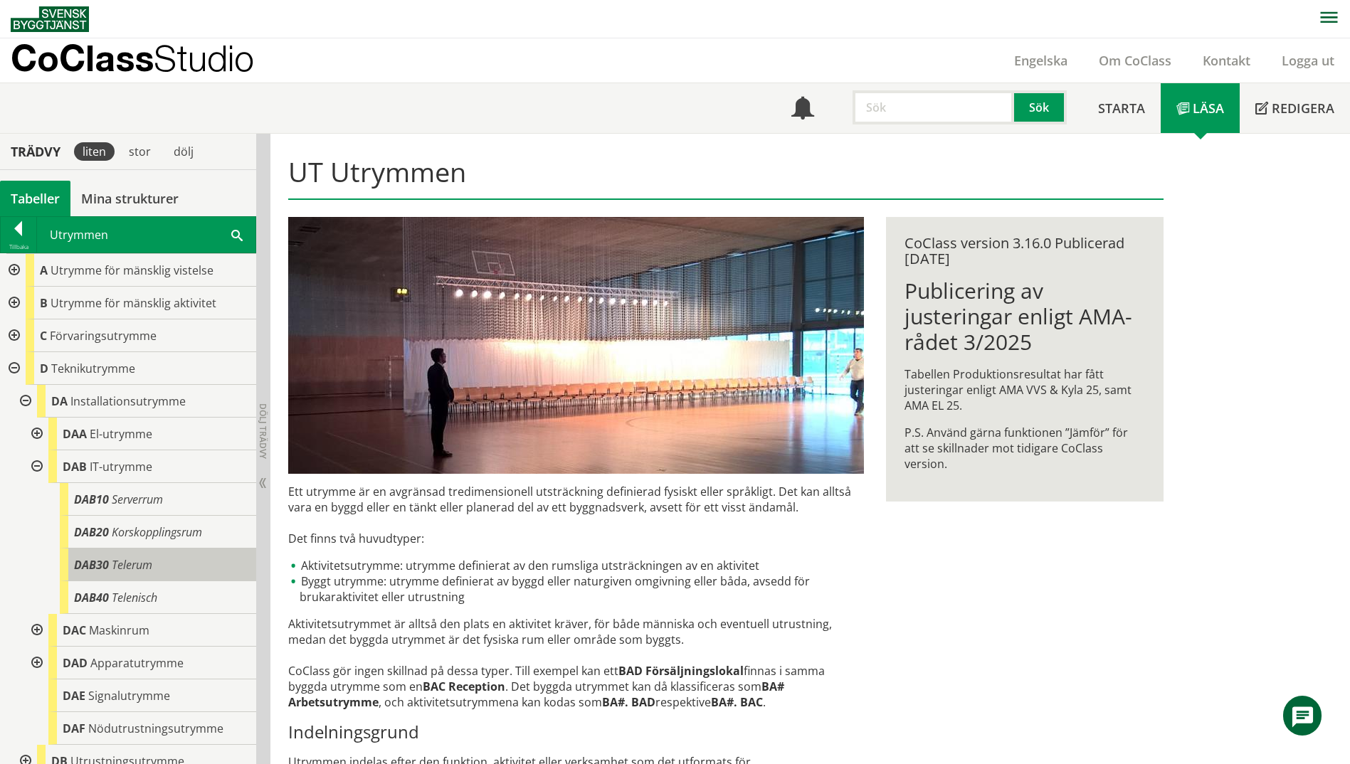
click at [169, 569] on div "DAB30 Telerum" at bounding box center [158, 565] width 196 height 33
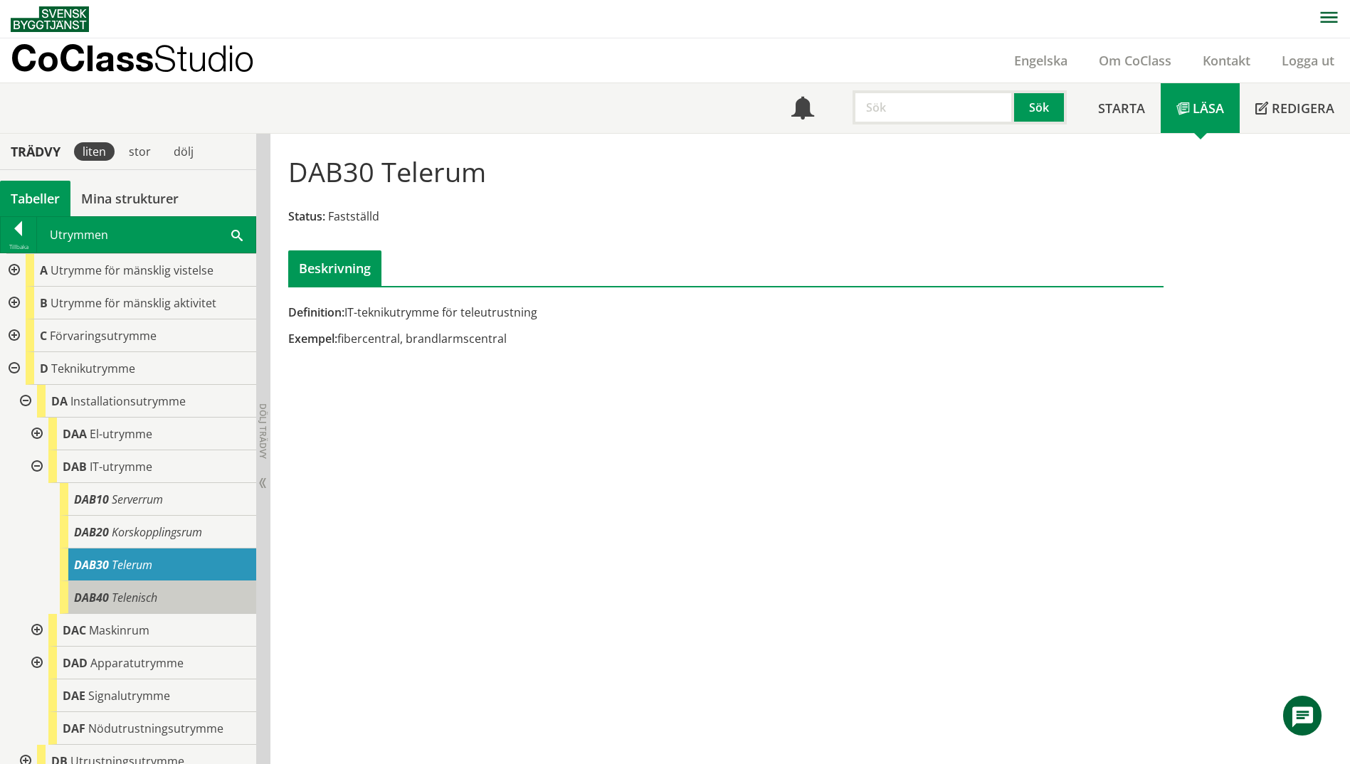
click at [168, 591] on div "DAB40 Telenisch" at bounding box center [158, 597] width 196 height 33
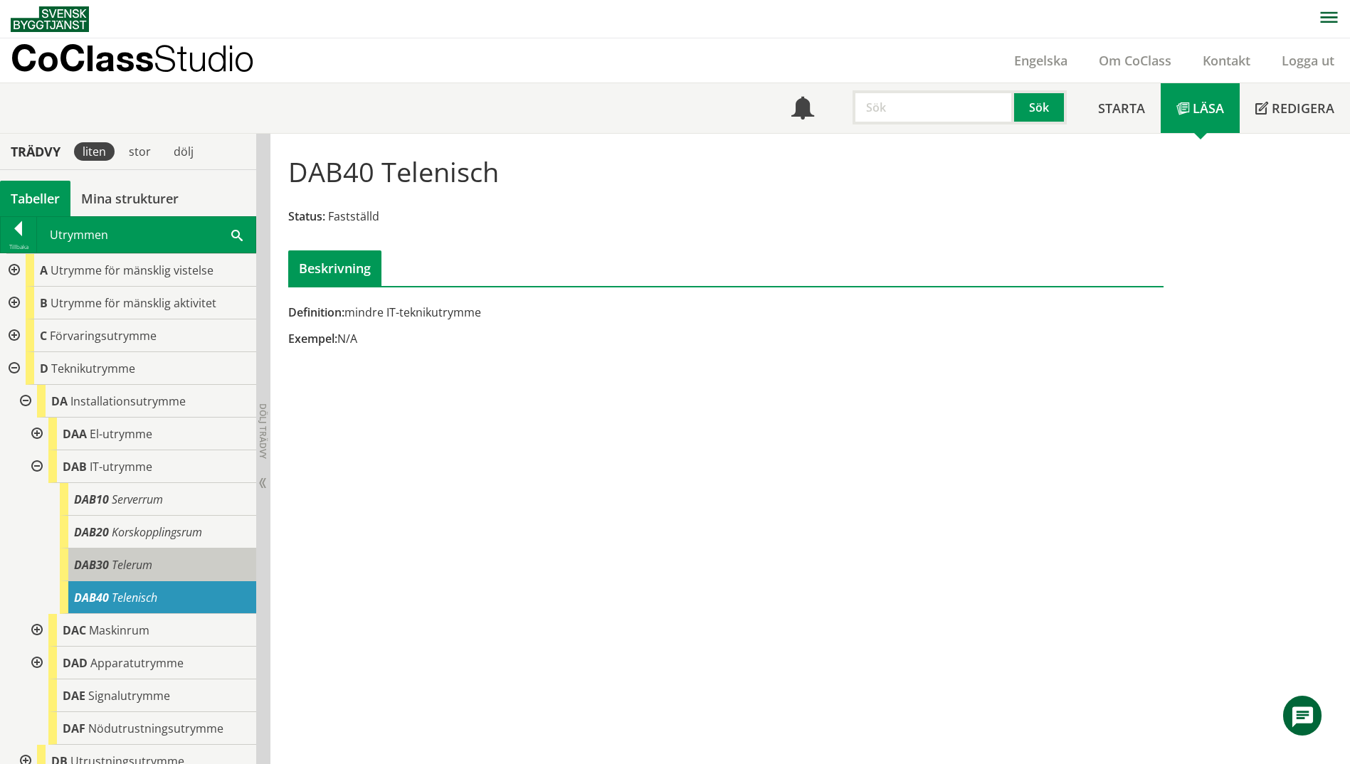
click at [164, 564] on div "DAB30 Telerum" at bounding box center [158, 565] width 196 height 33
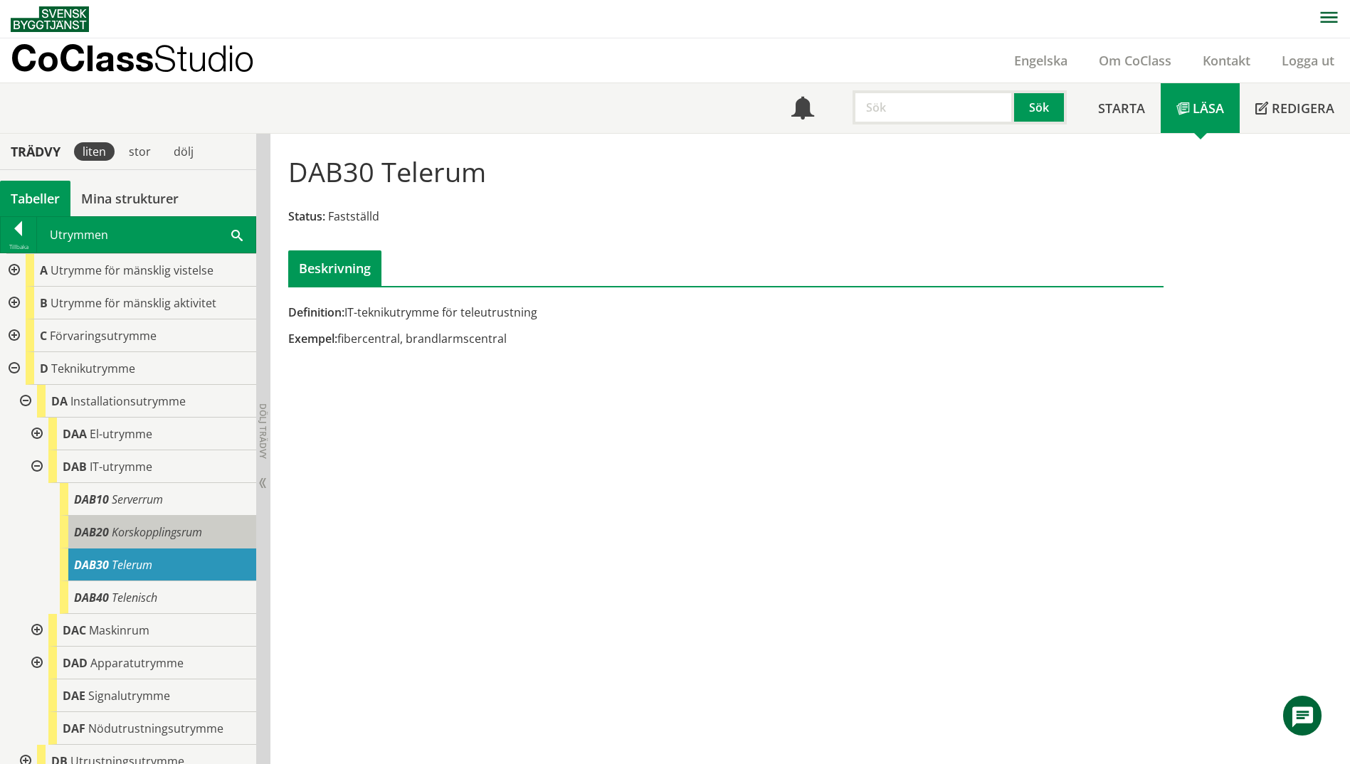
click at [155, 527] on span "Korskopplingsrum" at bounding box center [157, 532] width 90 height 16
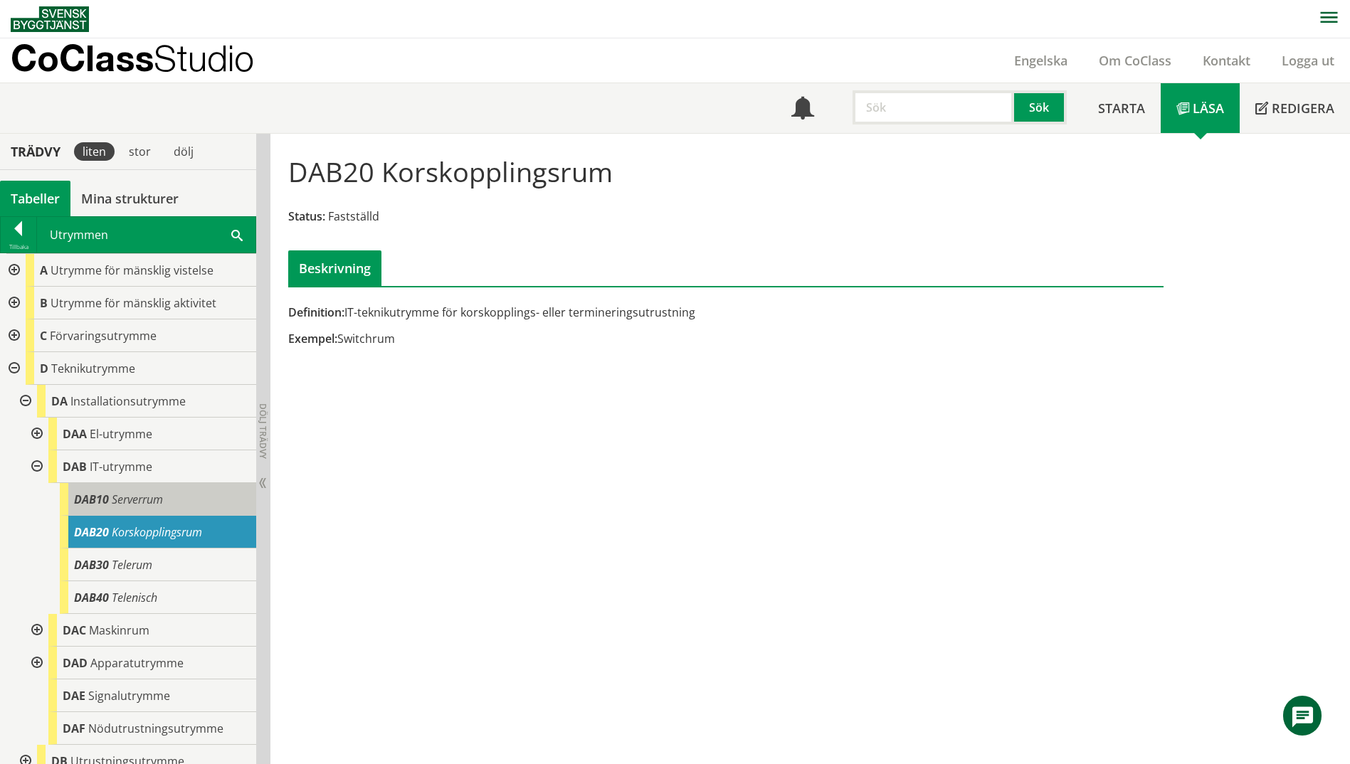
click at [150, 501] on span "Serverrum" at bounding box center [137, 500] width 51 height 16
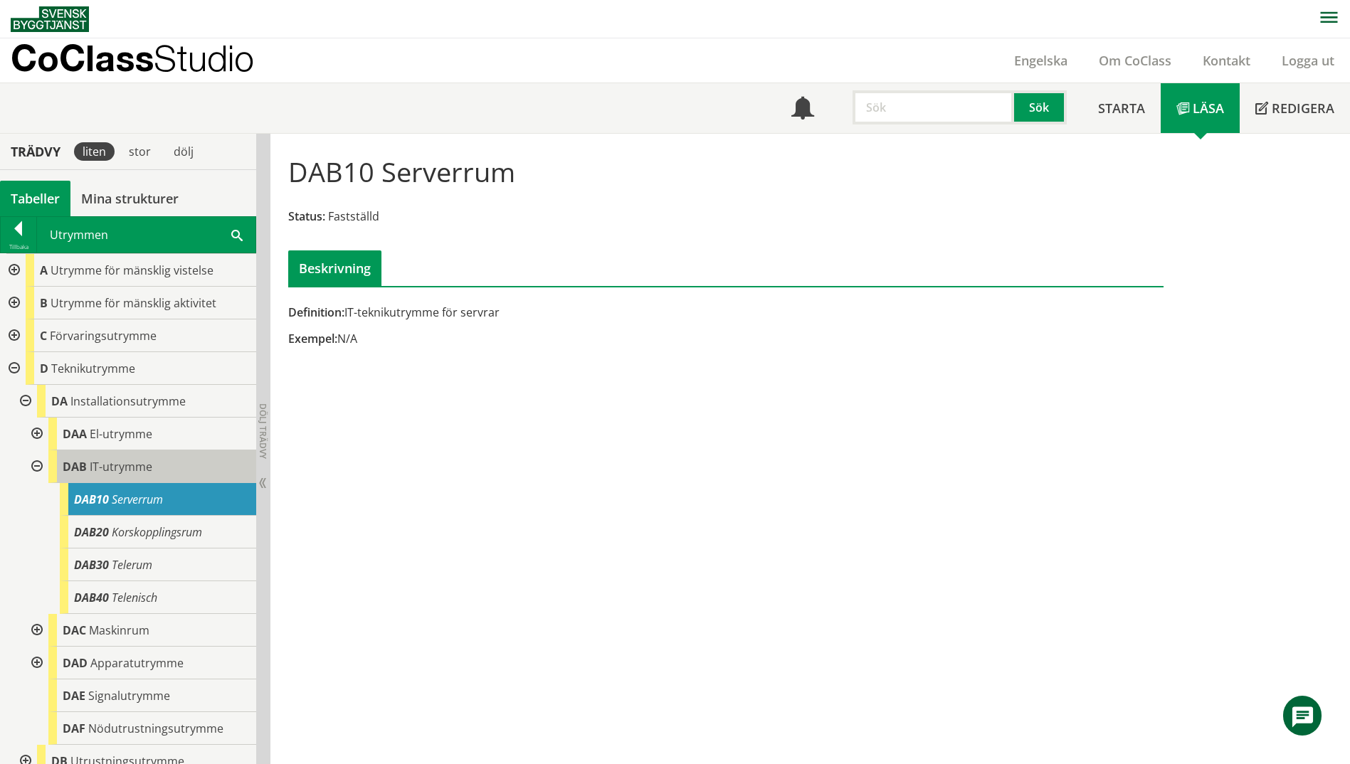
click at [139, 472] on span "IT-utrymme" at bounding box center [121, 467] width 63 height 16
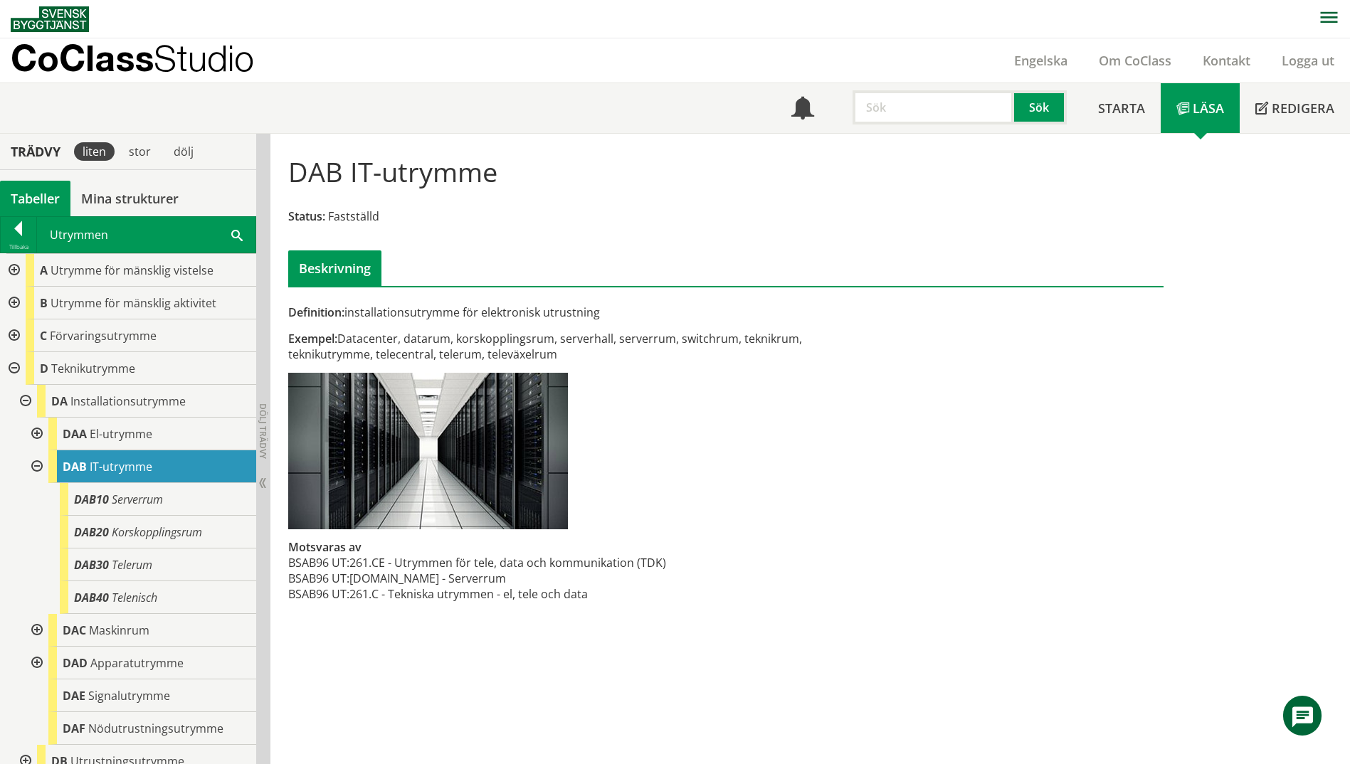
click at [43, 436] on div at bounding box center [36, 434] width 26 height 33
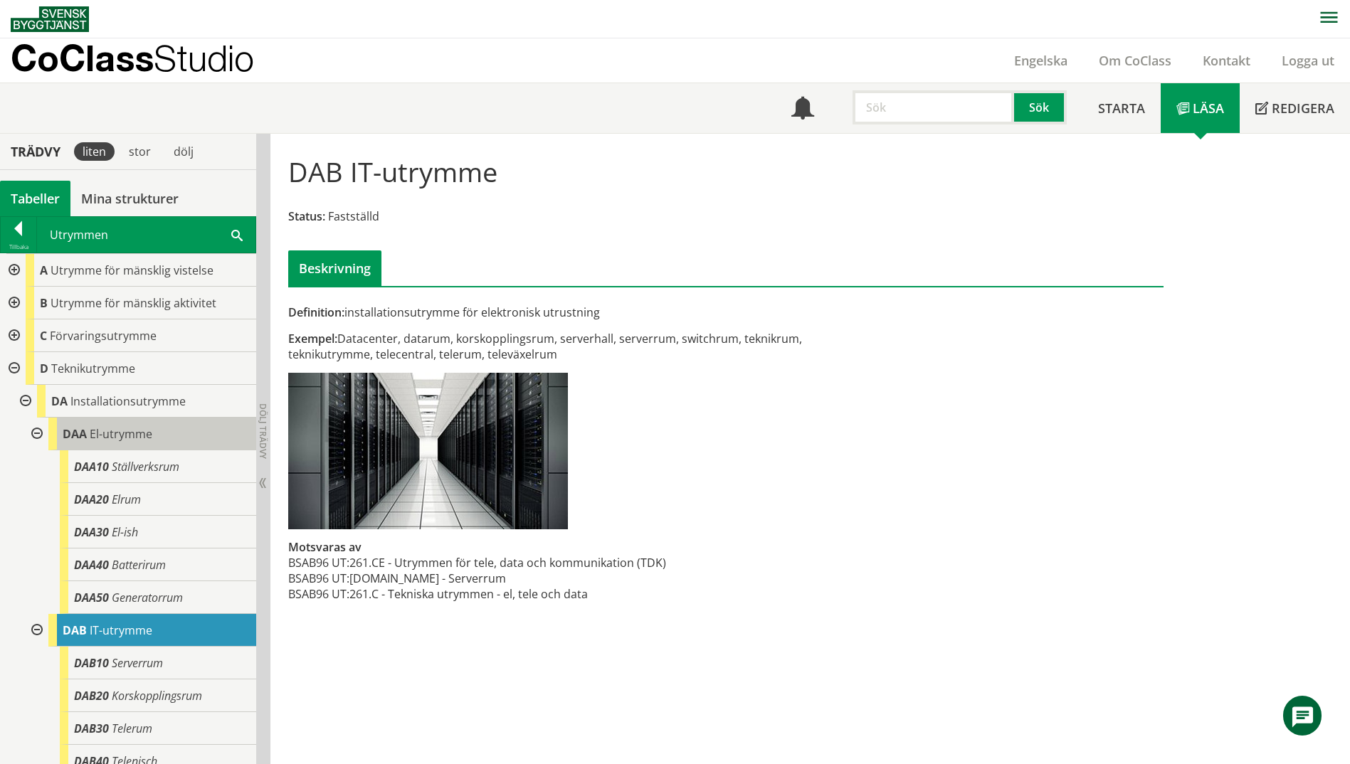
click at [129, 433] on span "El-utrymme" at bounding box center [121, 434] width 63 height 16
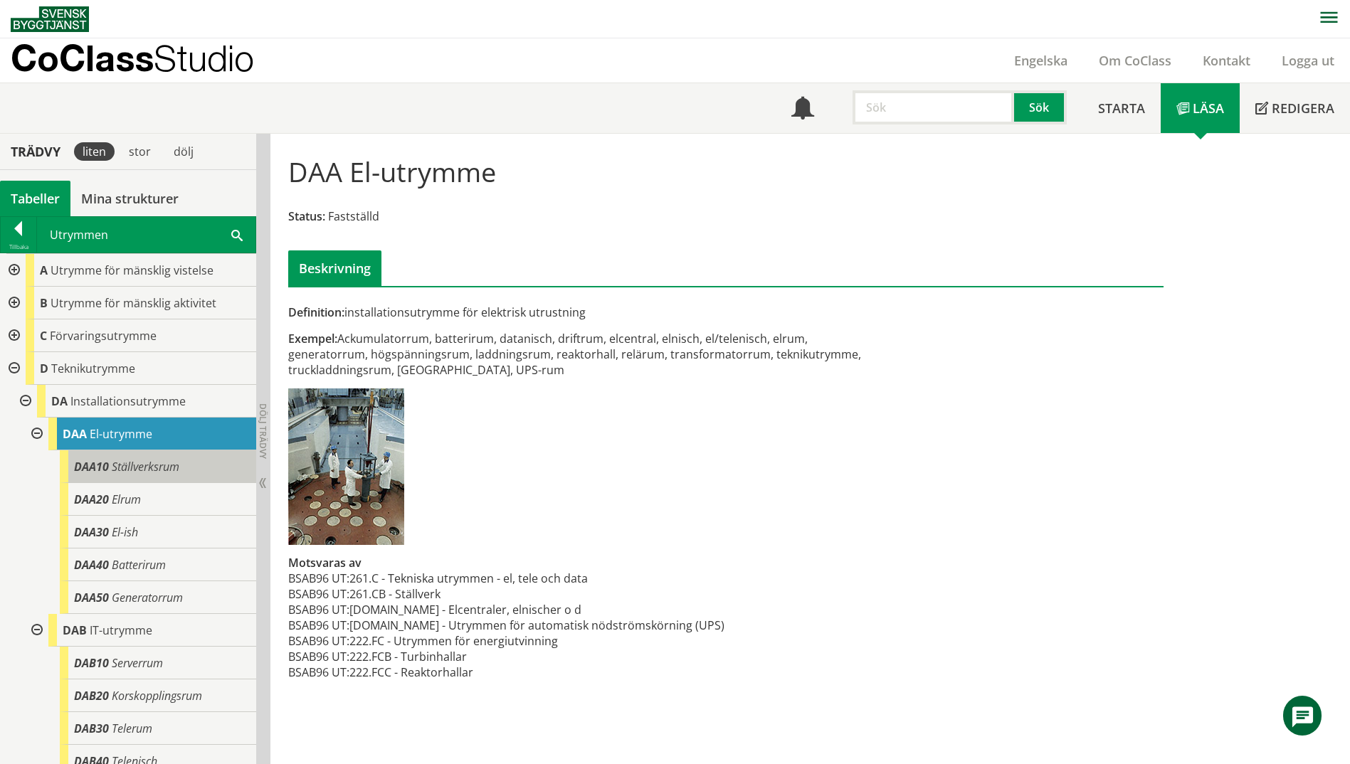
click at [137, 471] on span "Ställverksrum" at bounding box center [146, 467] width 68 height 16
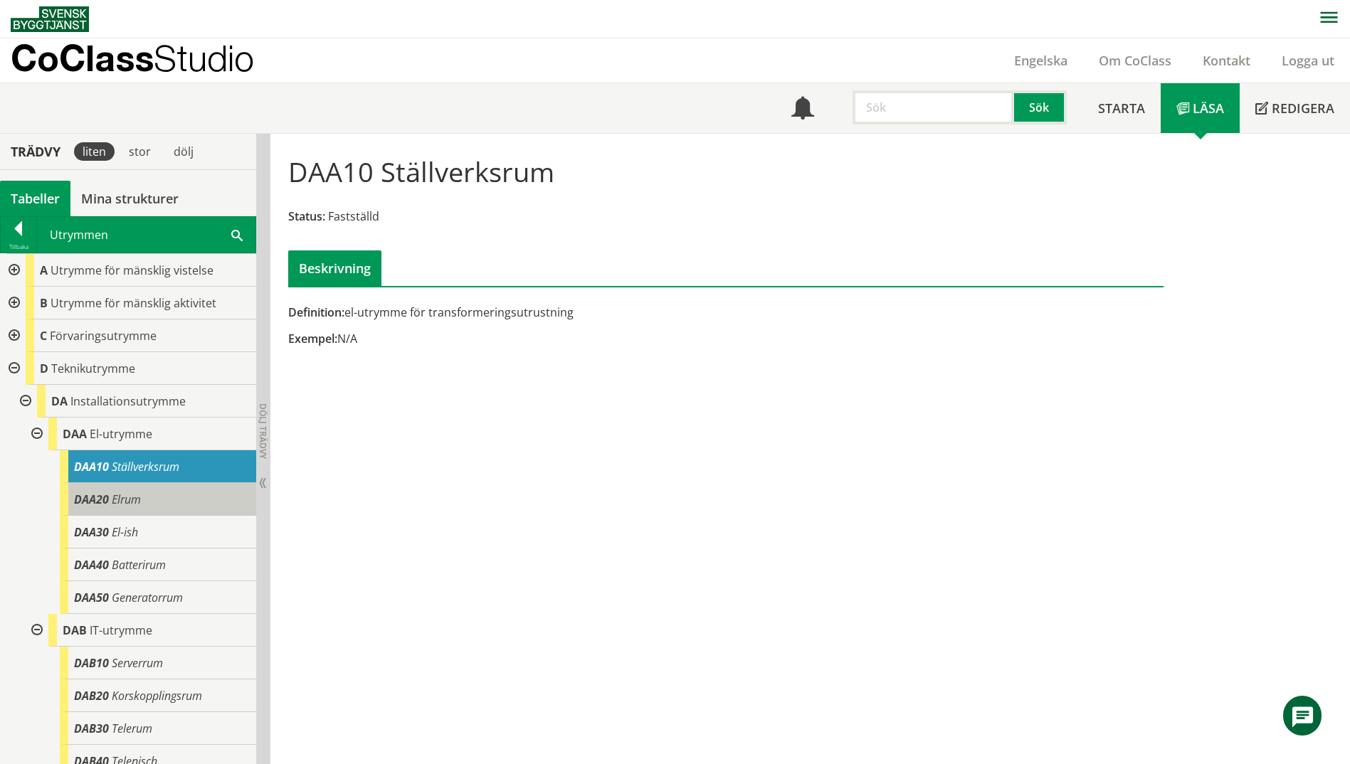
click at [132, 495] on span "Elrum" at bounding box center [126, 500] width 29 height 16
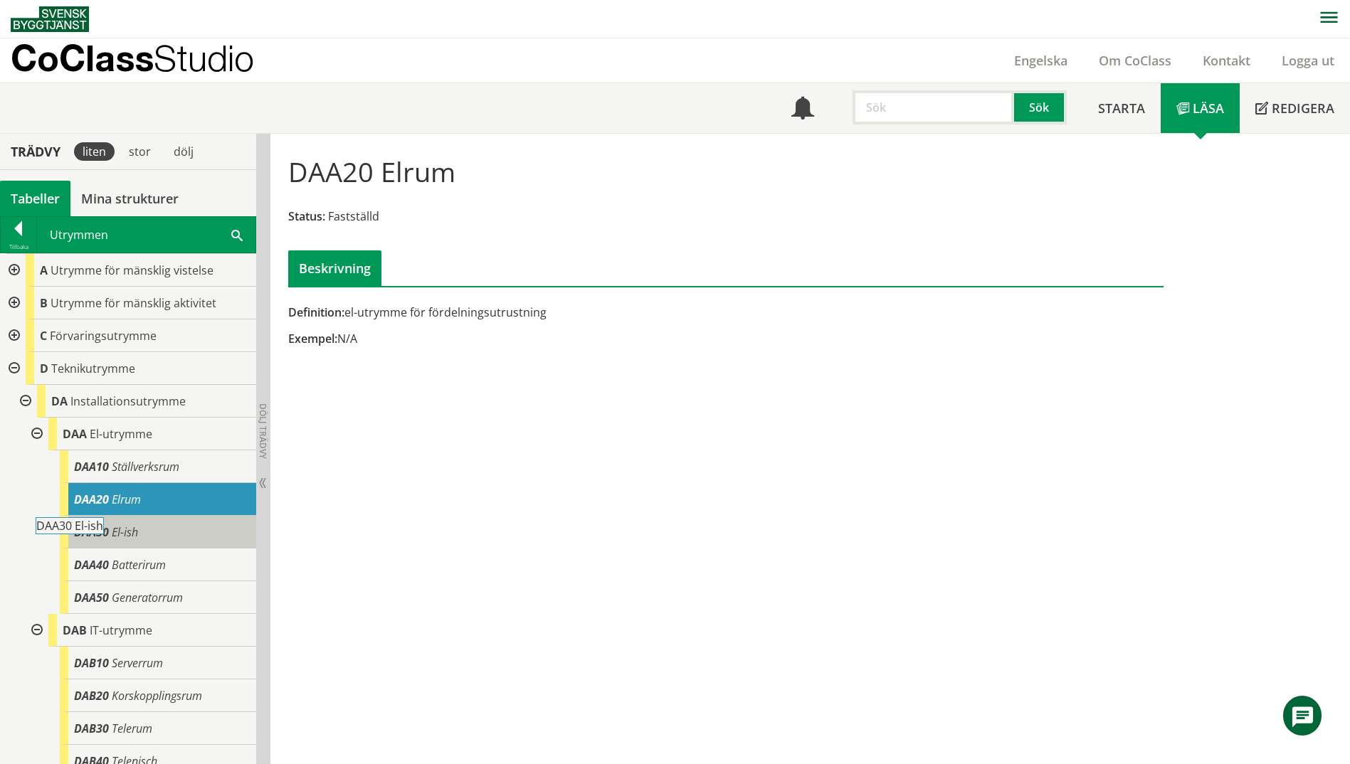
click at [129, 525] on span "El-ish" at bounding box center [125, 532] width 26 height 16
click at [133, 551] on div "DAA40 Batterirum" at bounding box center [158, 565] width 196 height 33
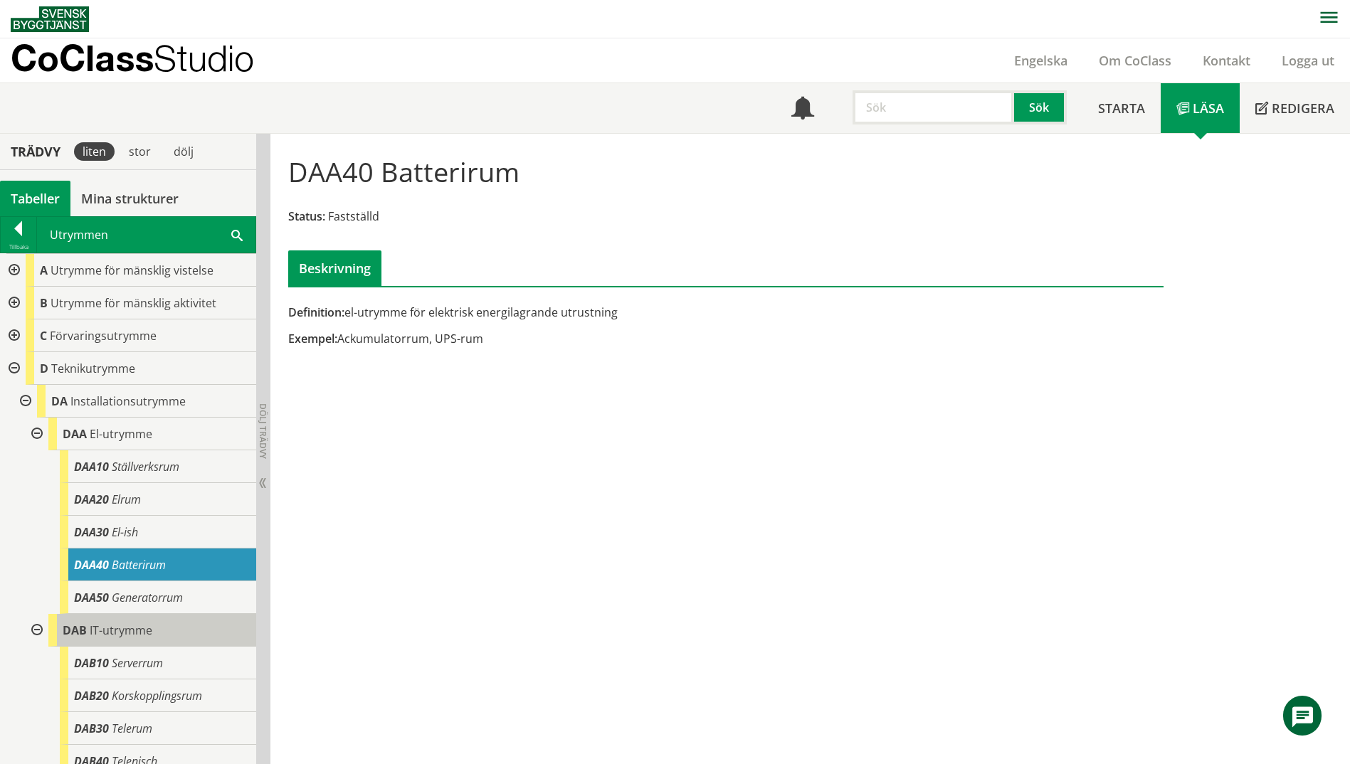
click at [127, 627] on span "IT-utrymme" at bounding box center [121, 631] width 63 height 16
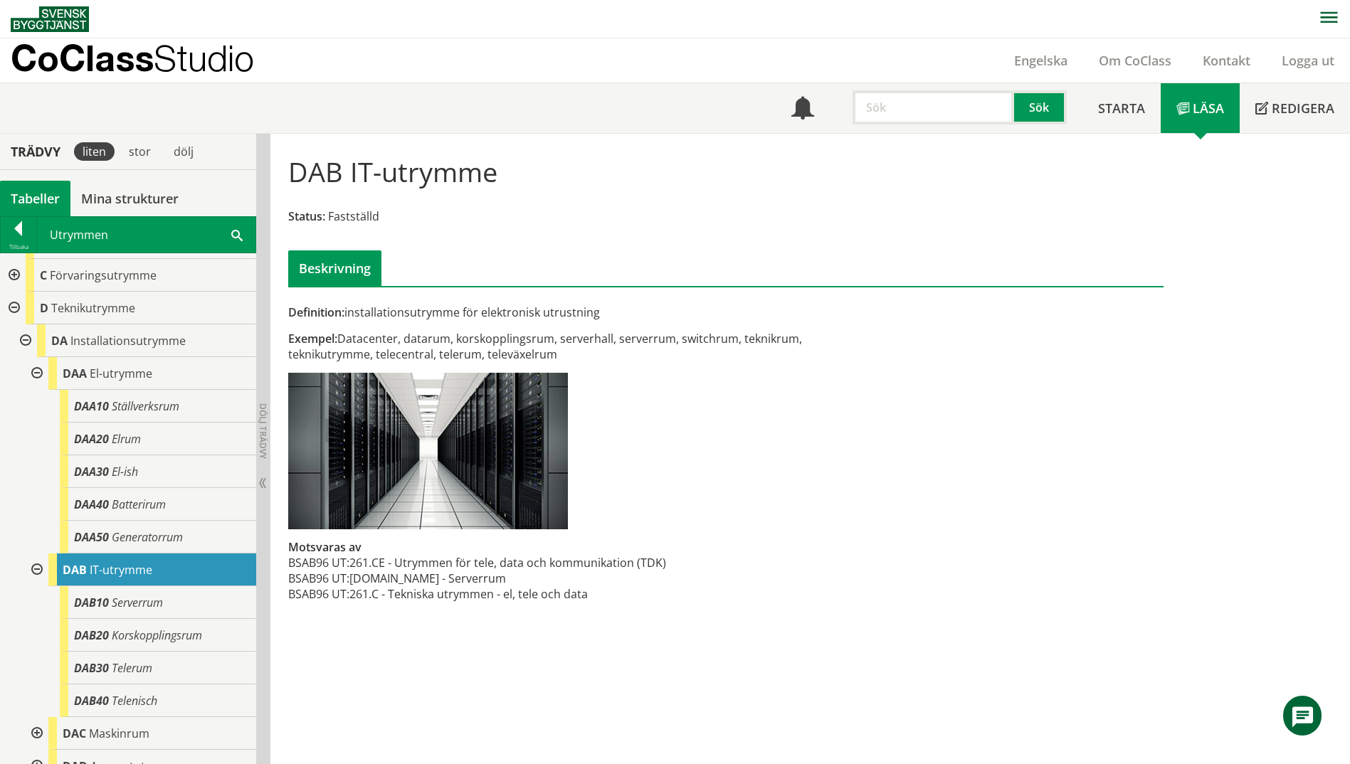
scroll to position [71, 0]
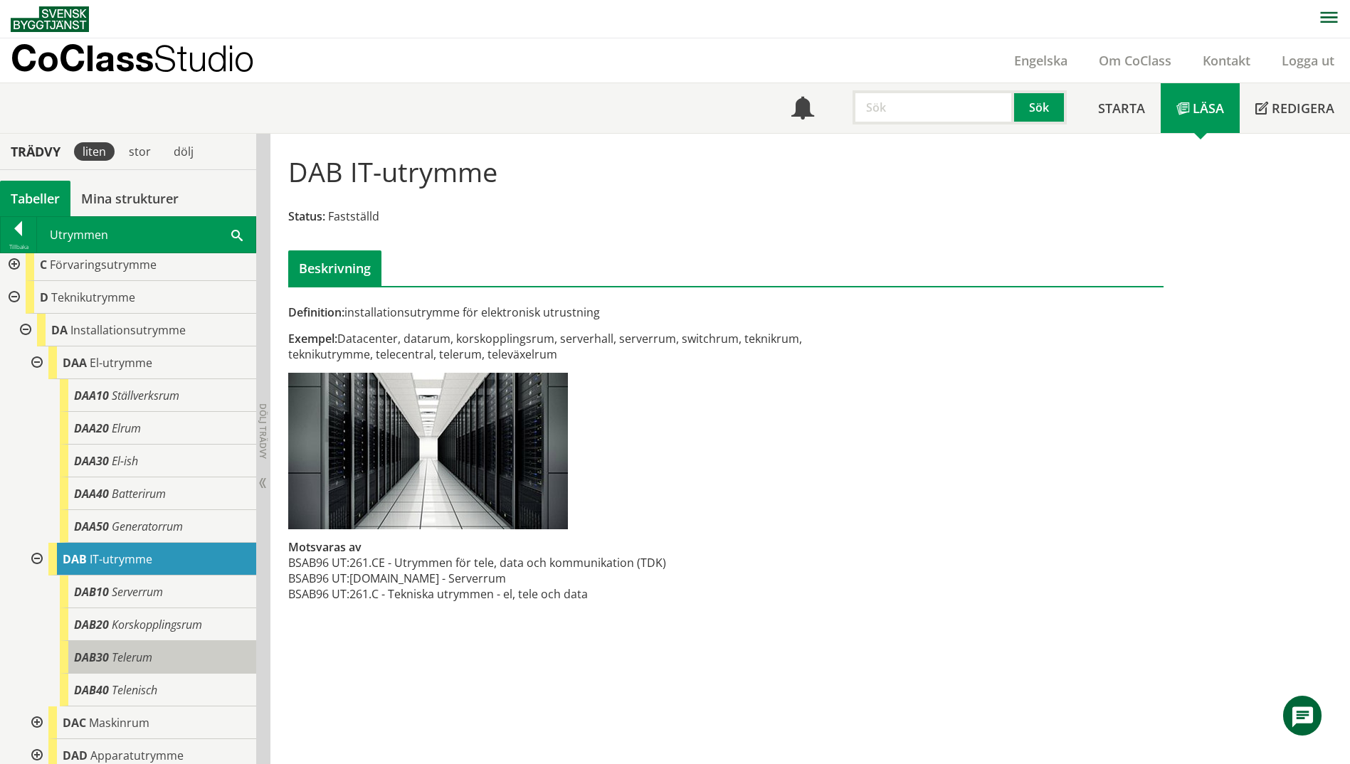
click at [179, 648] on div "DAB30 Telerum" at bounding box center [158, 657] width 196 height 33
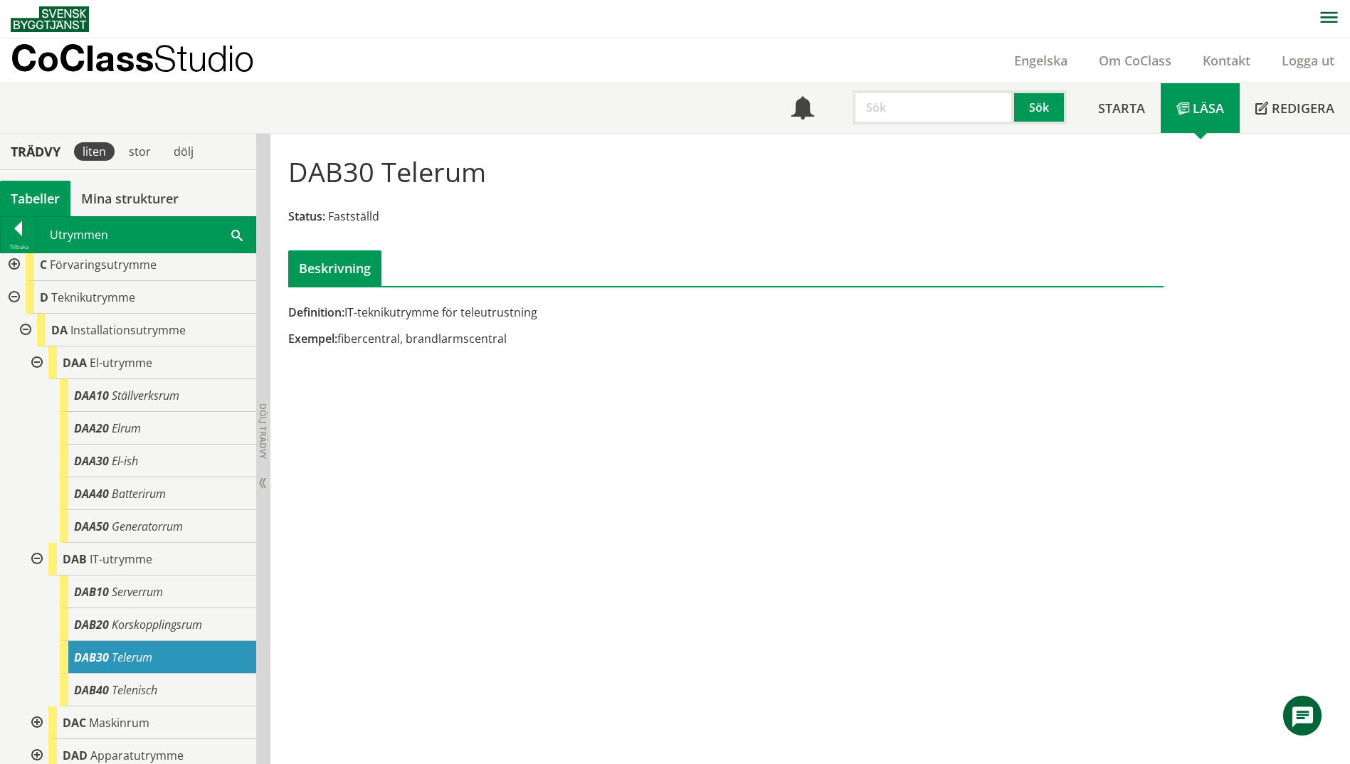
click at [230, 235] on div "Utrymmen Sök" at bounding box center [146, 235] width 218 height 36
click at [235, 237] on span at bounding box center [236, 234] width 11 height 15
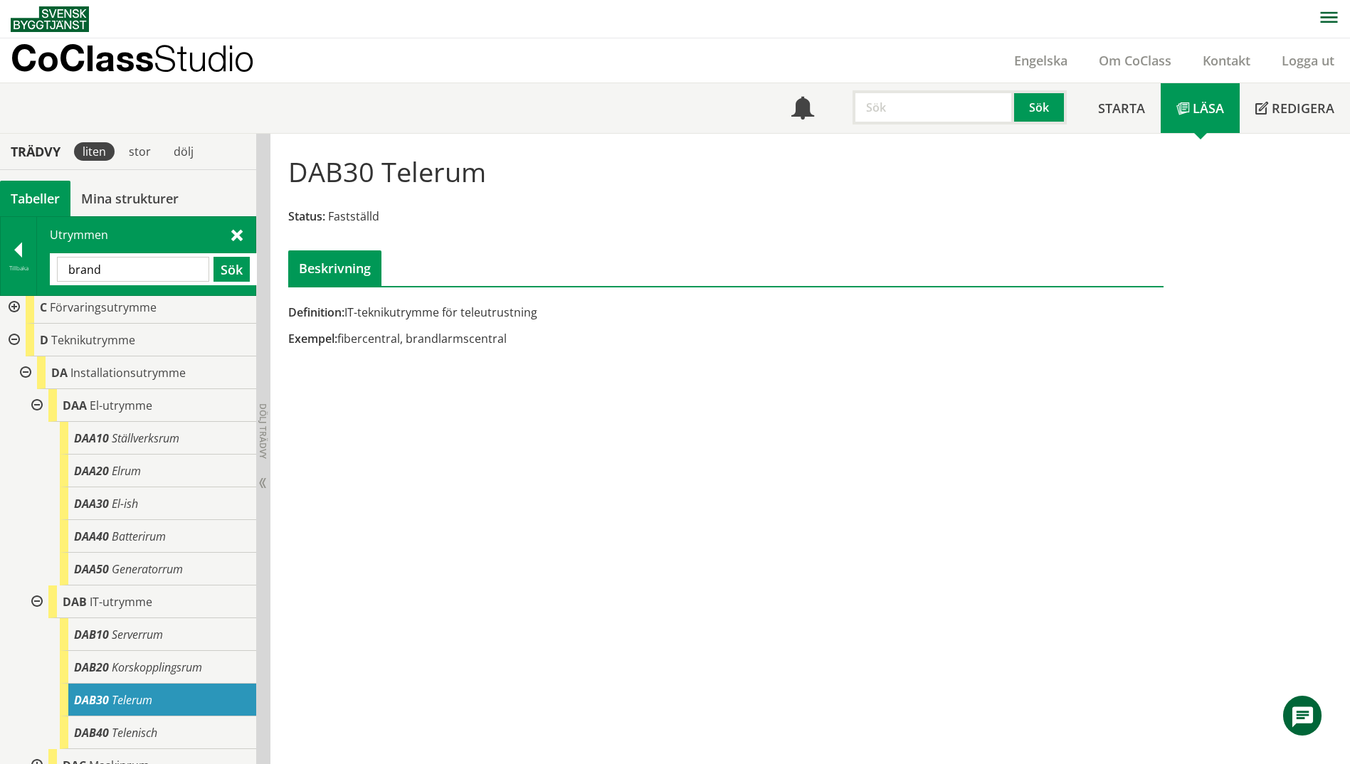
type input "brand"
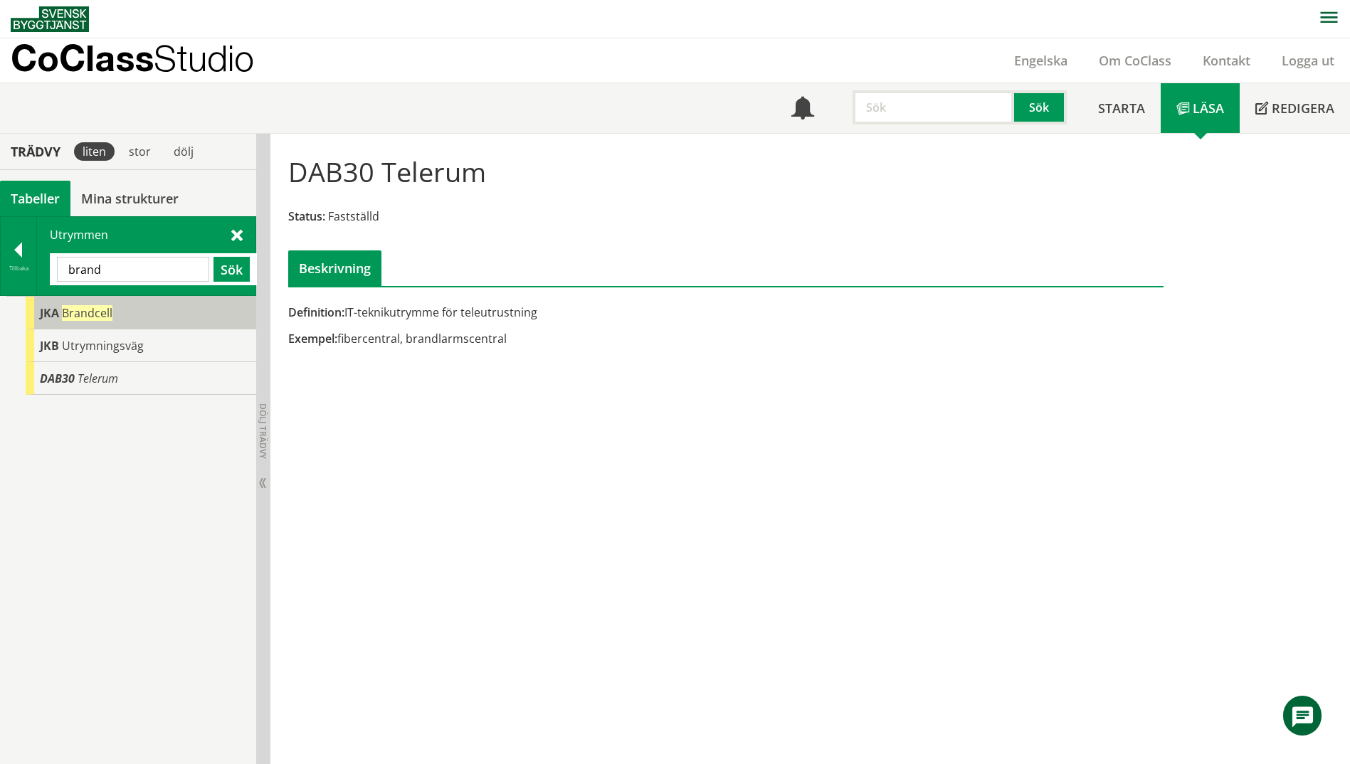
click at [49, 317] on span "JKA" at bounding box center [49, 313] width 19 height 16
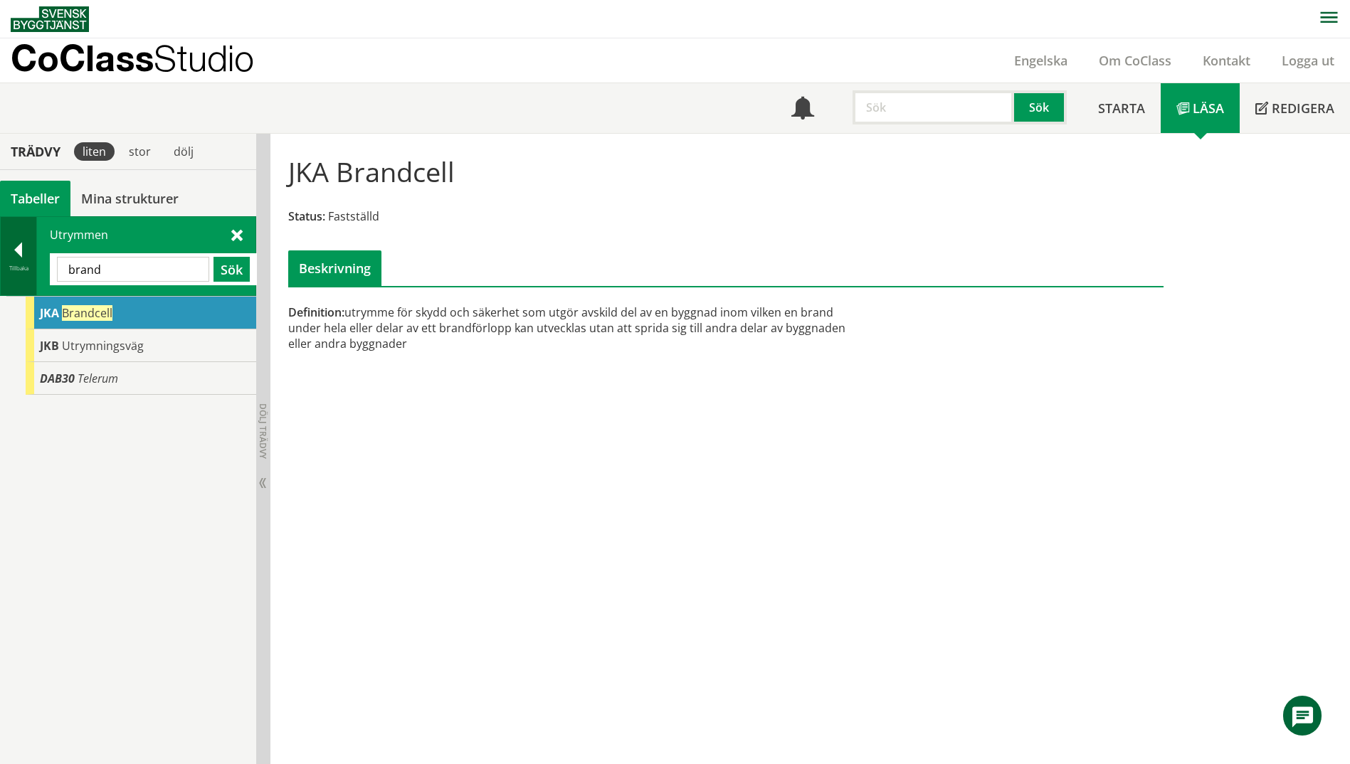
click at [14, 264] on div "Tillbaka" at bounding box center [19, 268] width 36 height 11
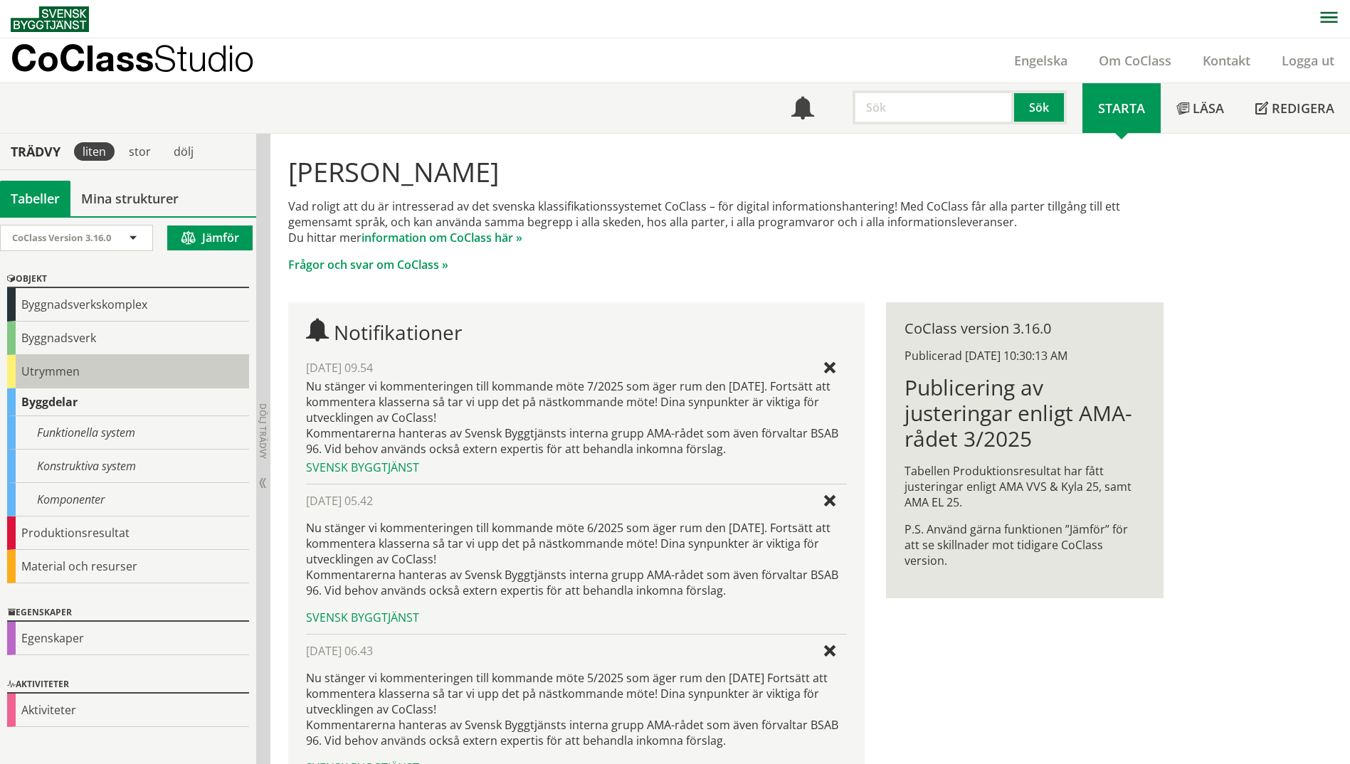
click at [36, 375] on div "Utrymmen" at bounding box center [128, 371] width 242 height 33
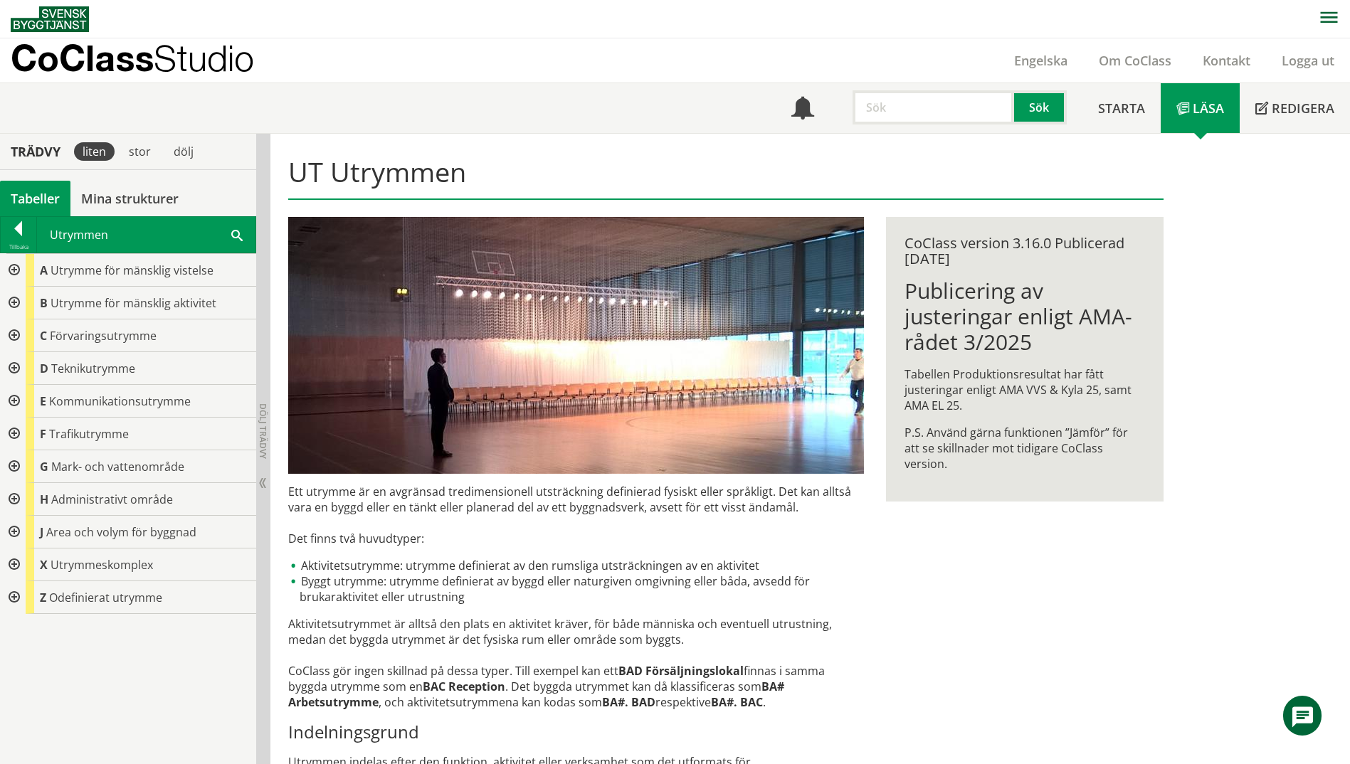
click at [6, 527] on div at bounding box center [13, 532] width 26 height 33
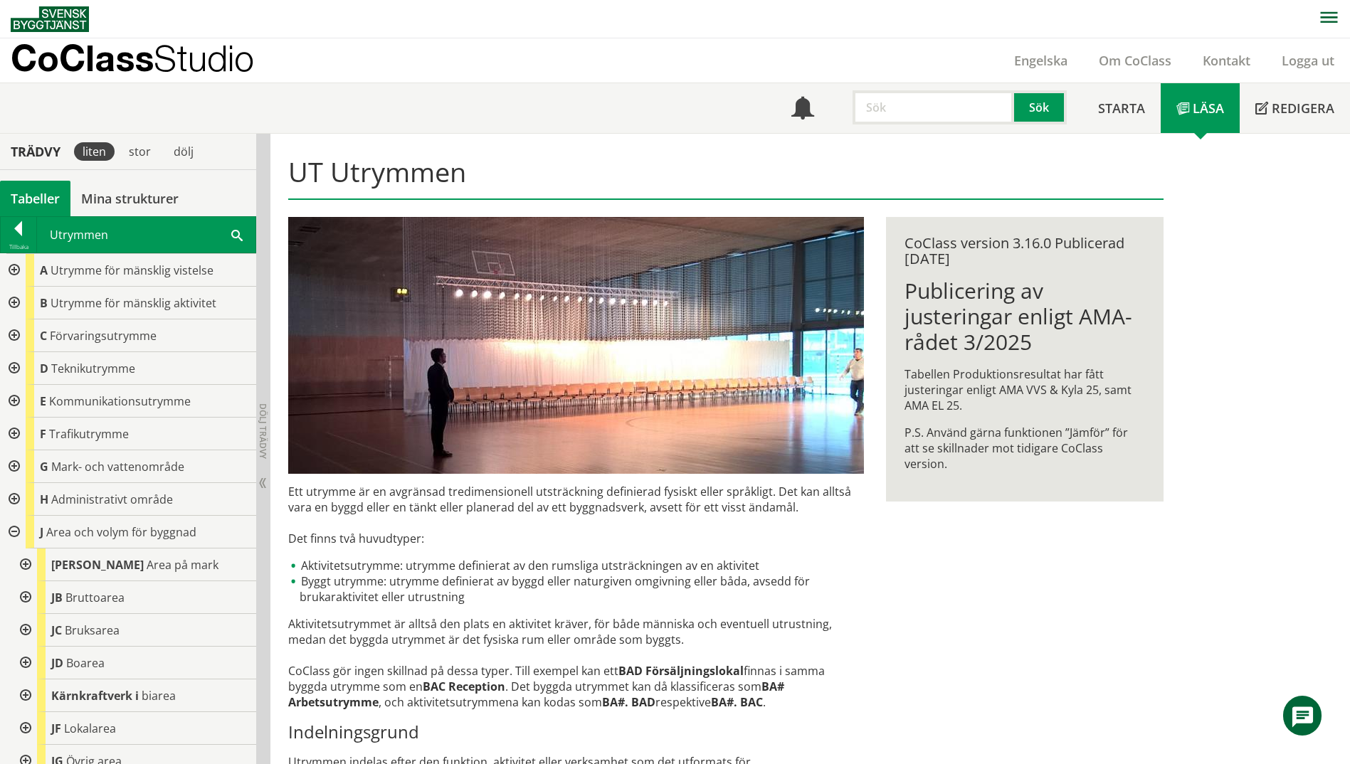
click at [15, 365] on div at bounding box center [13, 368] width 26 height 33
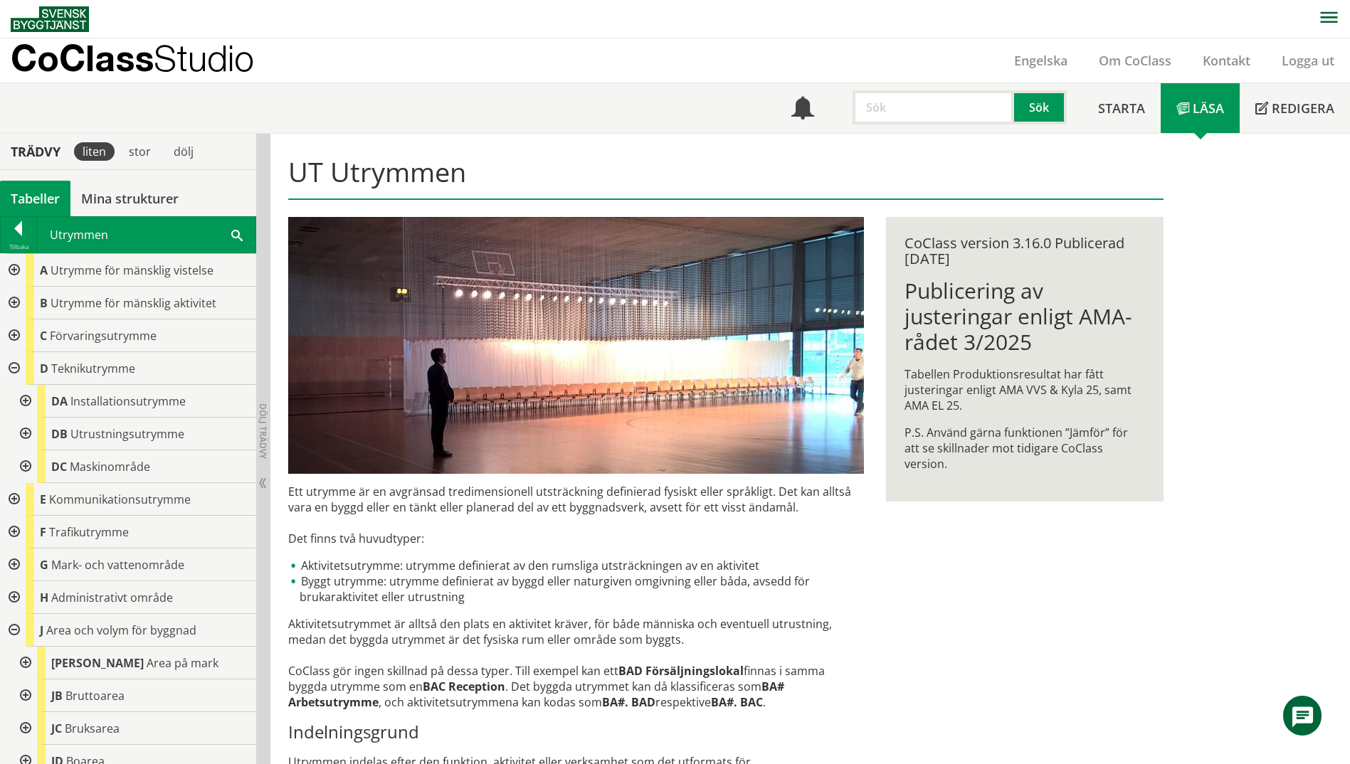
click at [28, 406] on div at bounding box center [24, 401] width 26 height 33
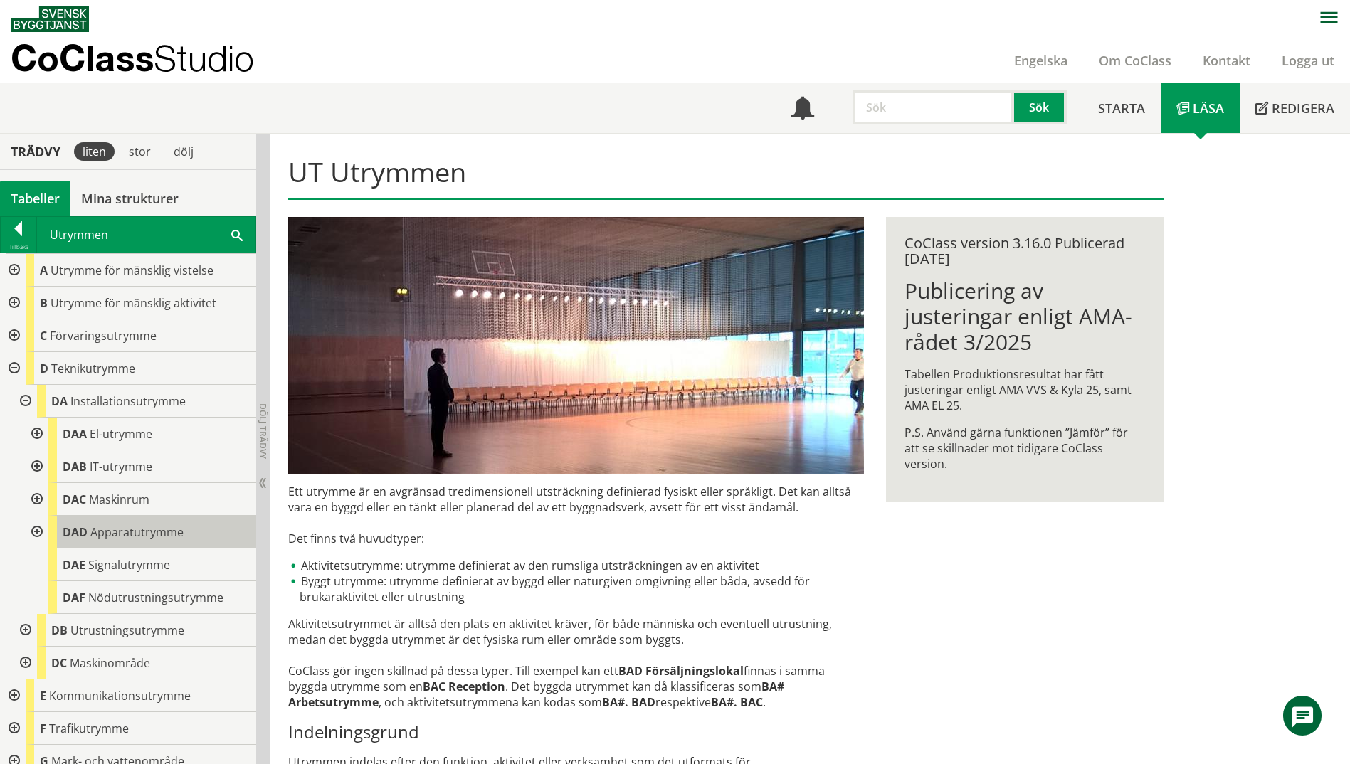
click at [168, 532] on span "Apparatutrymme" at bounding box center [136, 532] width 93 height 16
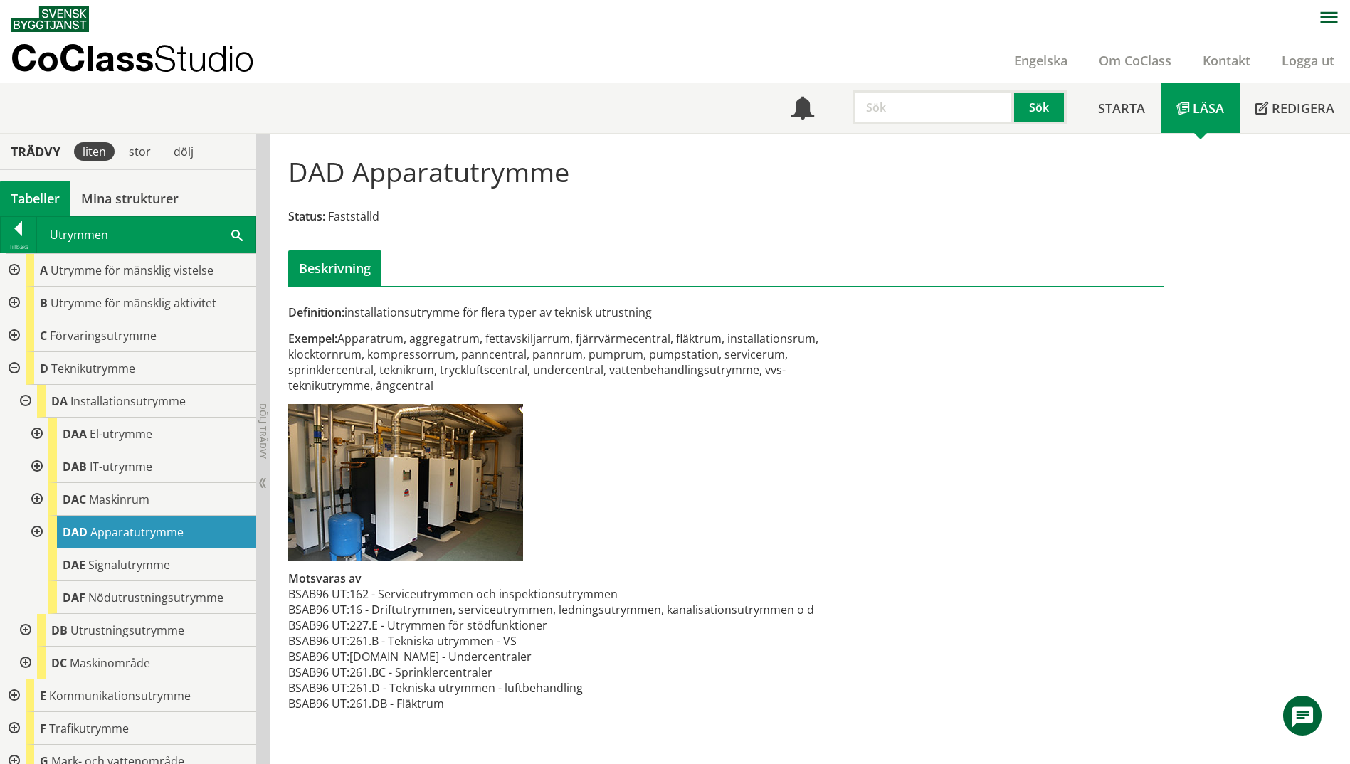
click at [234, 235] on span at bounding box center [236, 234] width 11 height 15
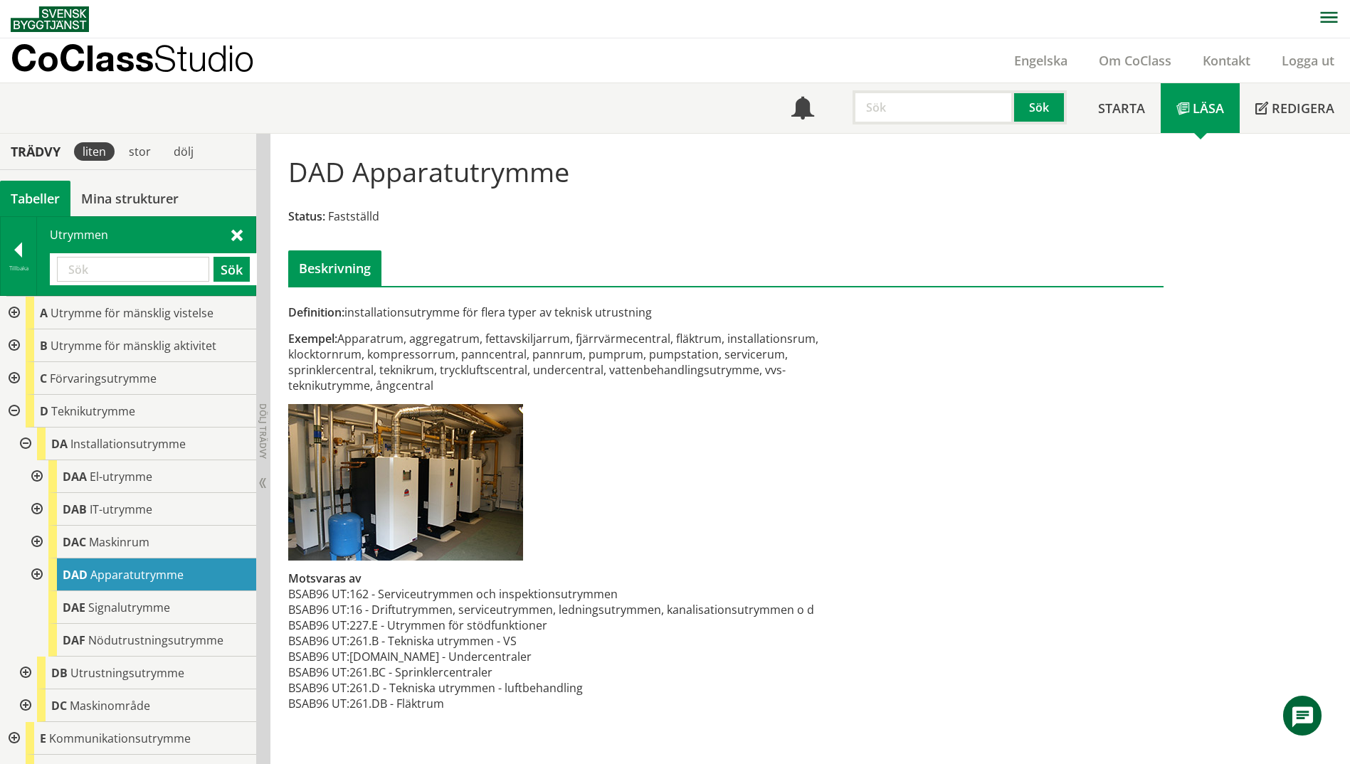
click at [146, 273] on input "text" at bounding box center [133, 269] width 152 height 25
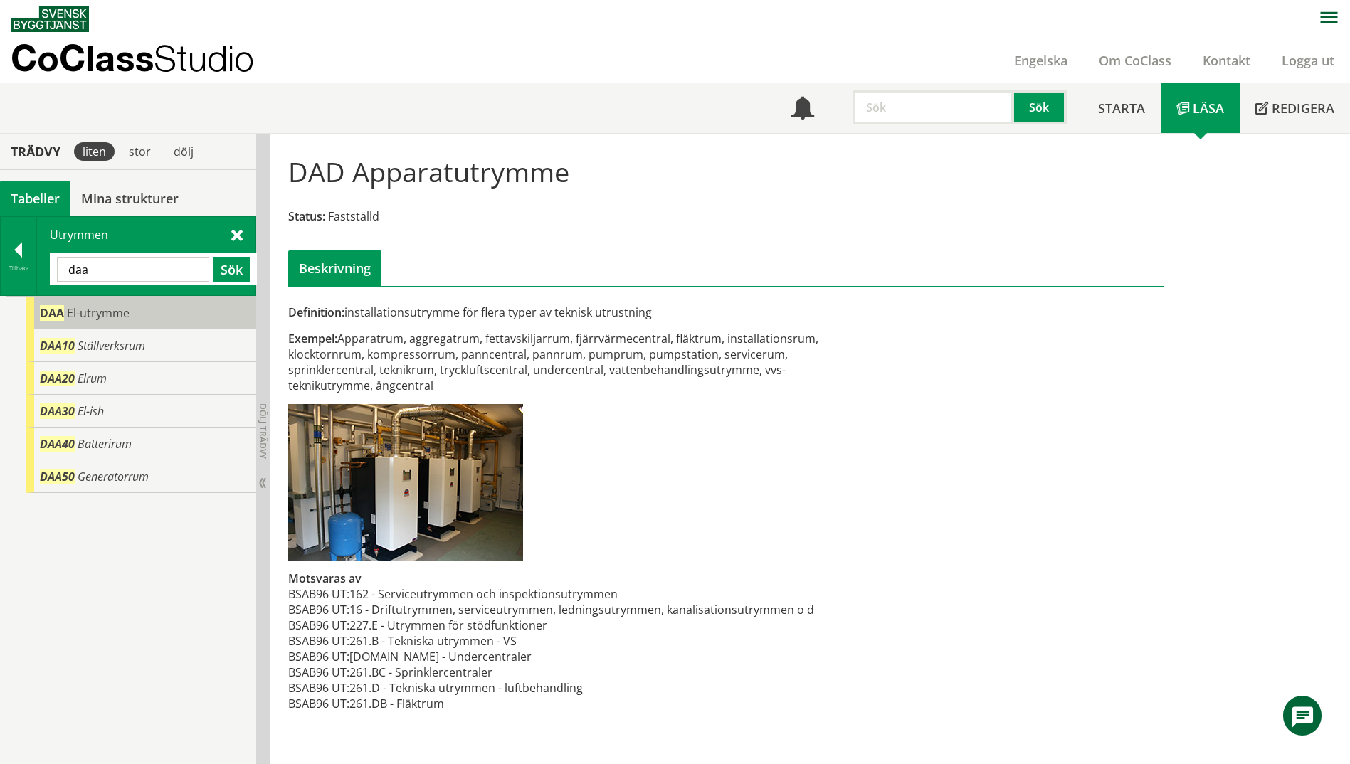
click at [82, 316] on span "El-utrymme" at bounding box center [98, 313] width 63 height 16
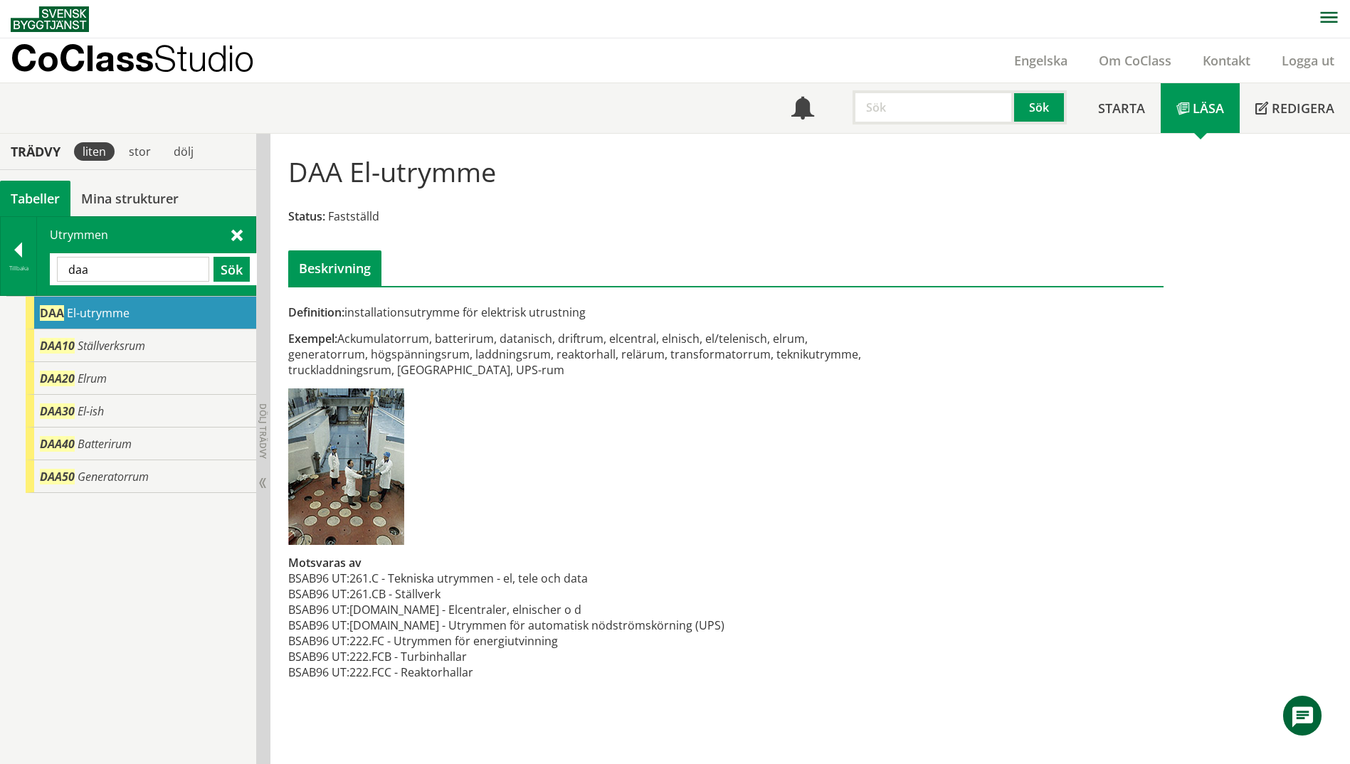
click at [102, 313] on span "El-utrymme" at bounding box center [98, 313] width 63 height 16
drag, startPoint x: 593, startPoint y: 587, endPoint x: 391, endPoint y: 577, distance: 202.3
click at [391, 577] on tbody "BSAB96 UT: 261.C - Tekniska utrymmen - el, tele och data BSAB96 UT: 261.CB - St…" at bounding box center [506, 626] width 436 height 110
drag, startPoint x: 610, startPoint y: 576, endPoint x: 425, endPoint y: 581, distance: 185.1
click at [425, 581] on td "261.C - Tekniska utrymmen - el, tele och data" at bounding box center [536, 579] width 375 height 16
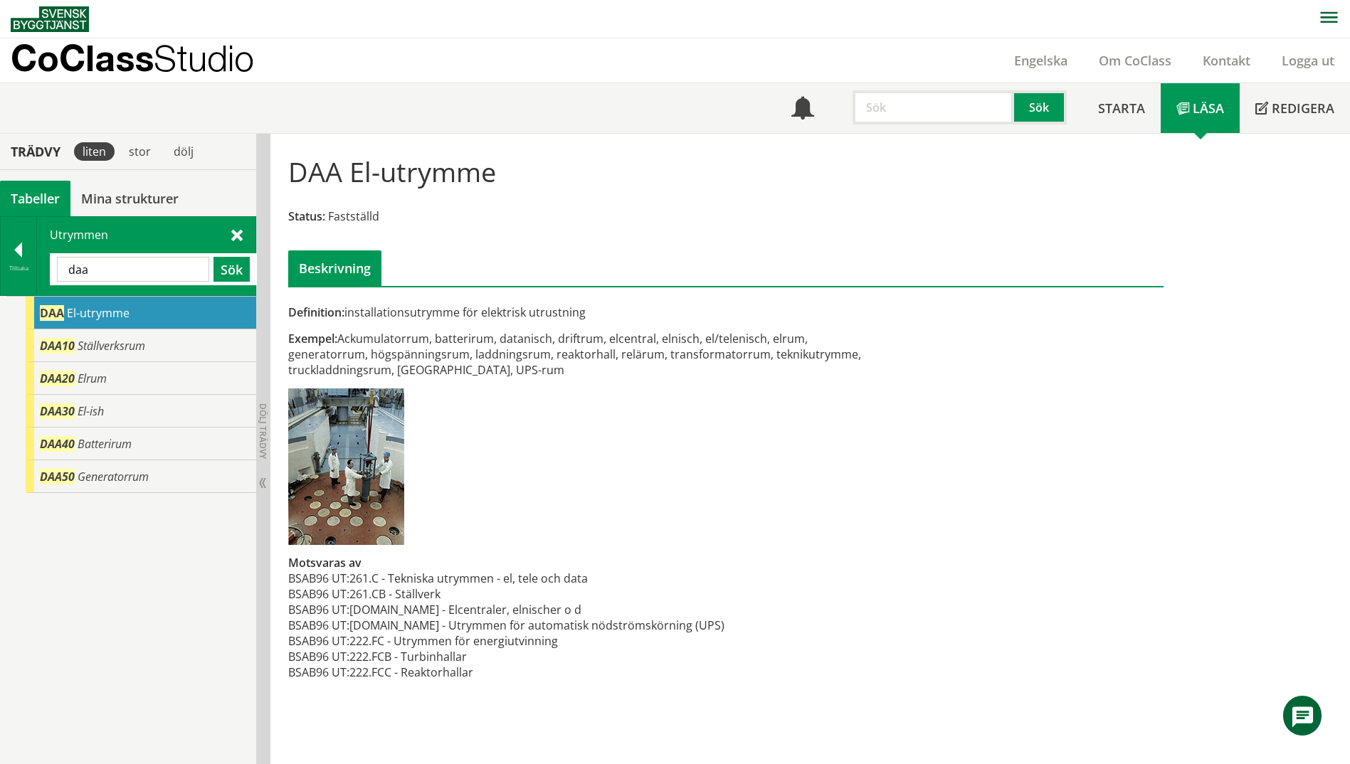
click at [102, 275] on input "daa" at bounding box center [133, 269] width 152 height 25
type input "dab30"
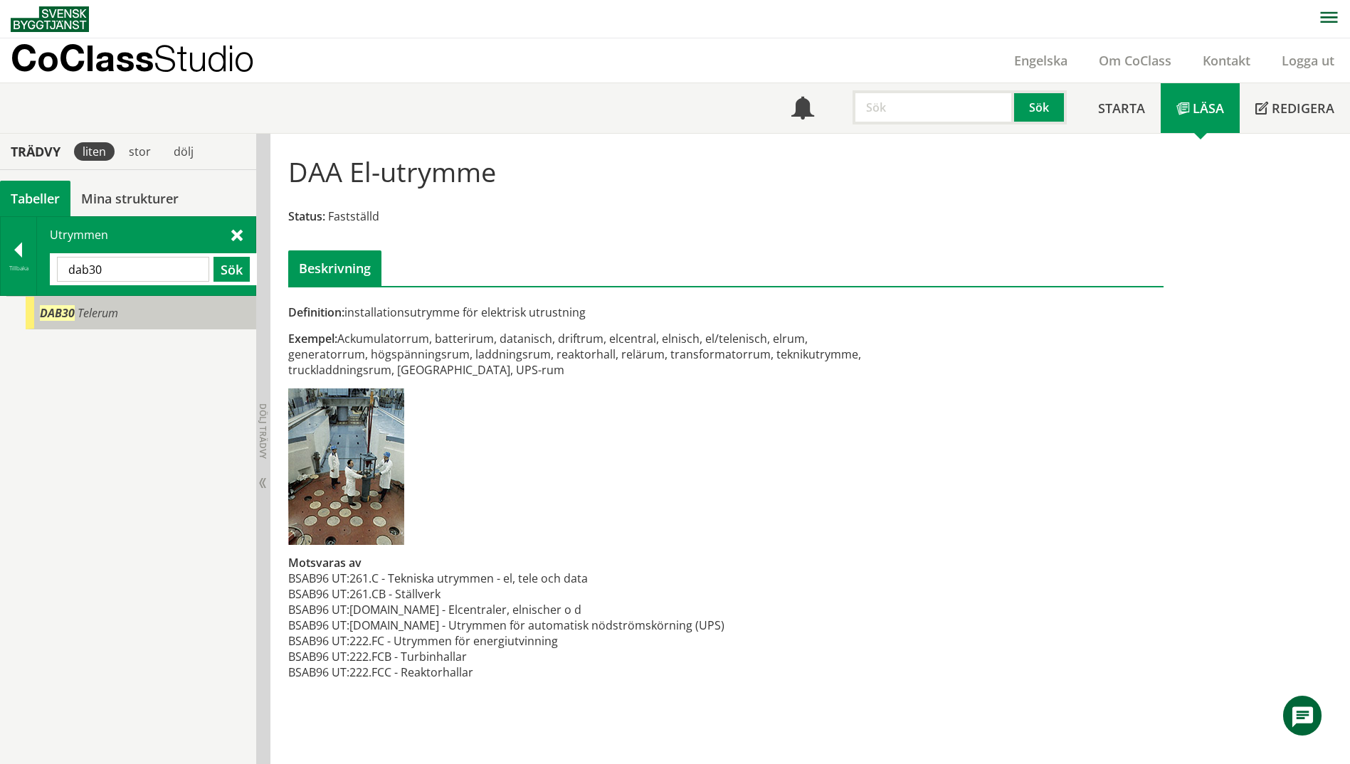
click at [95, 319] on span "Telerum" at bounding box center [98, 313] width 41 height 16
